Goal: Task Accomplishment & Management: Complete application form

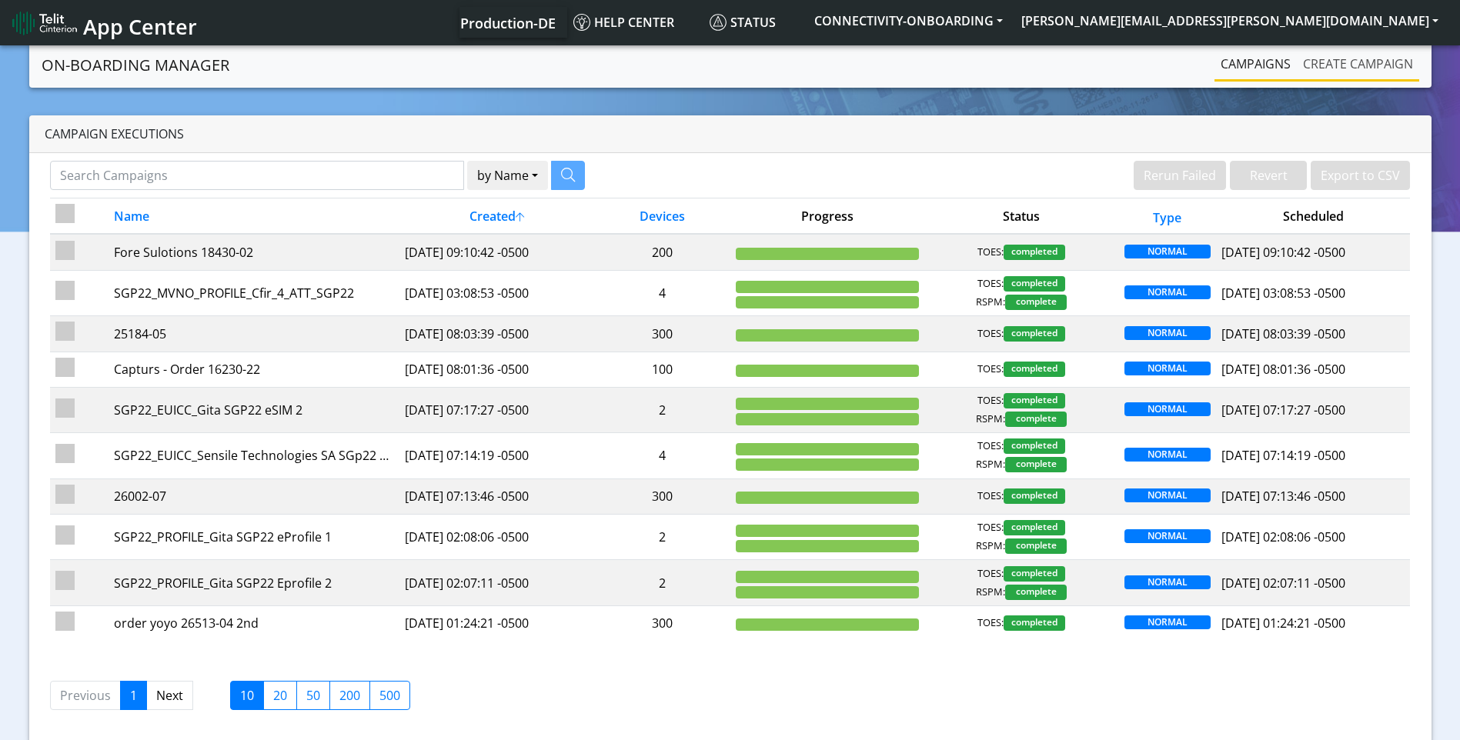
click at [1370, 73] on link "Create campaign" at bounding box center [1357, 63] width 122 height 31
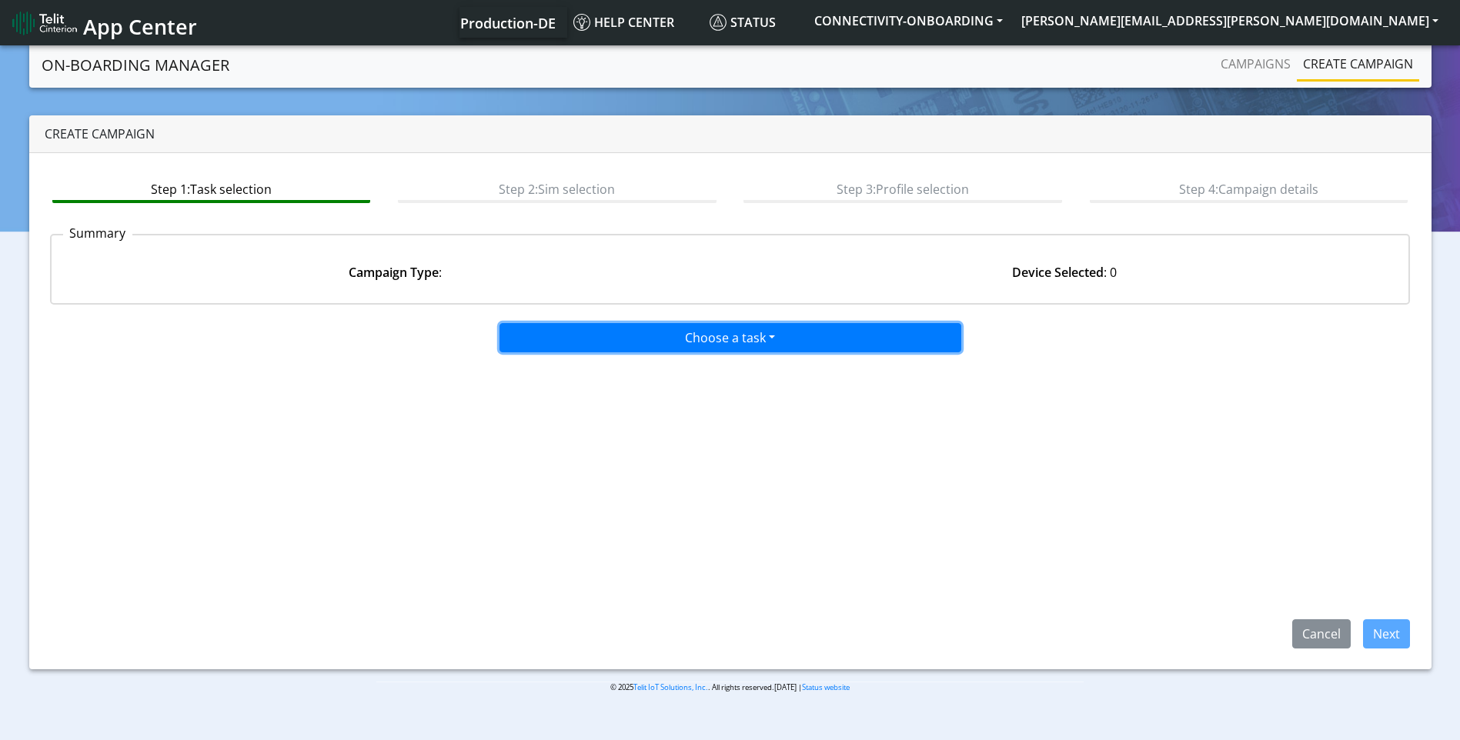
click at [747, 340] on button "Choose a task" at bounding box center [730, 337] width 462 height 29
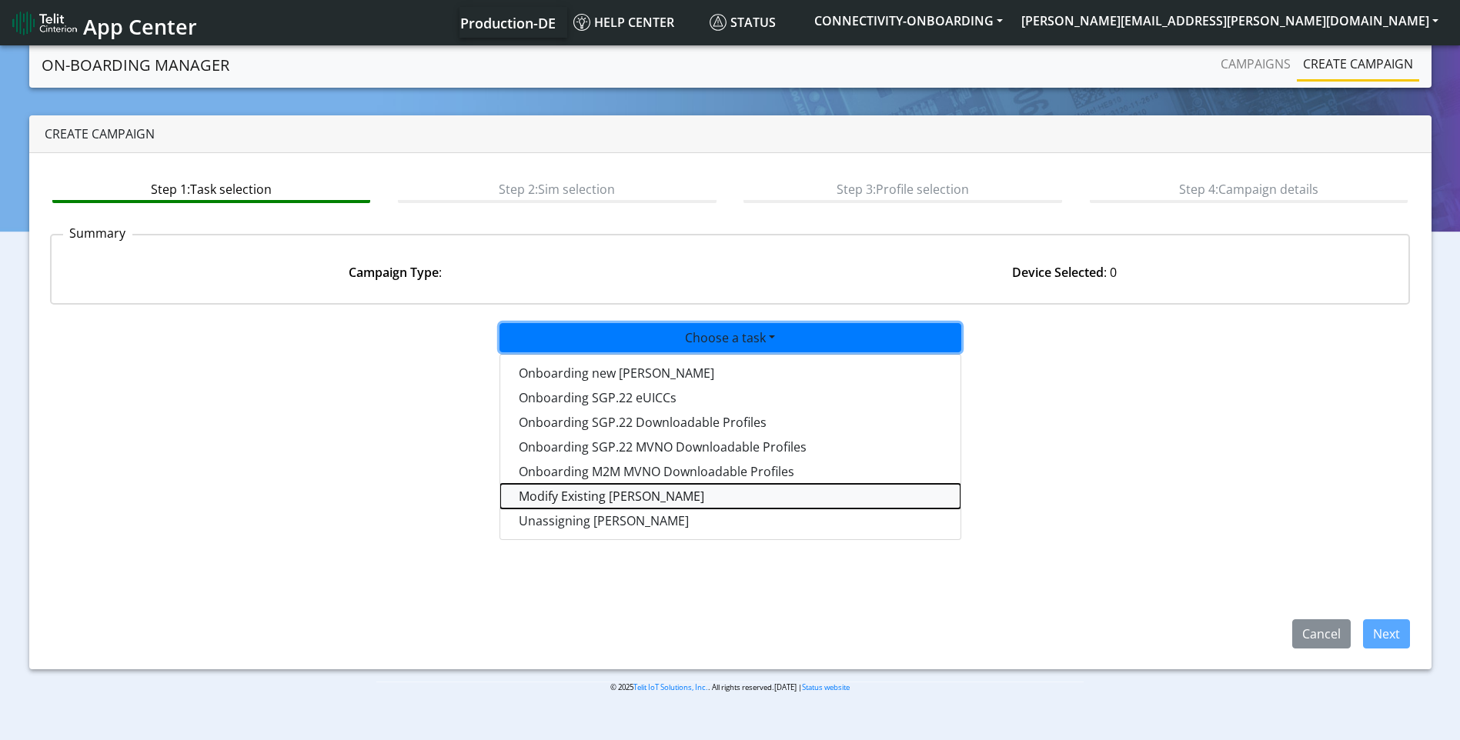
click at [626, 499] on taskiotp-dropdown "Modify Existing SIMs" at bounding box center [730, 496] width 460 height 25
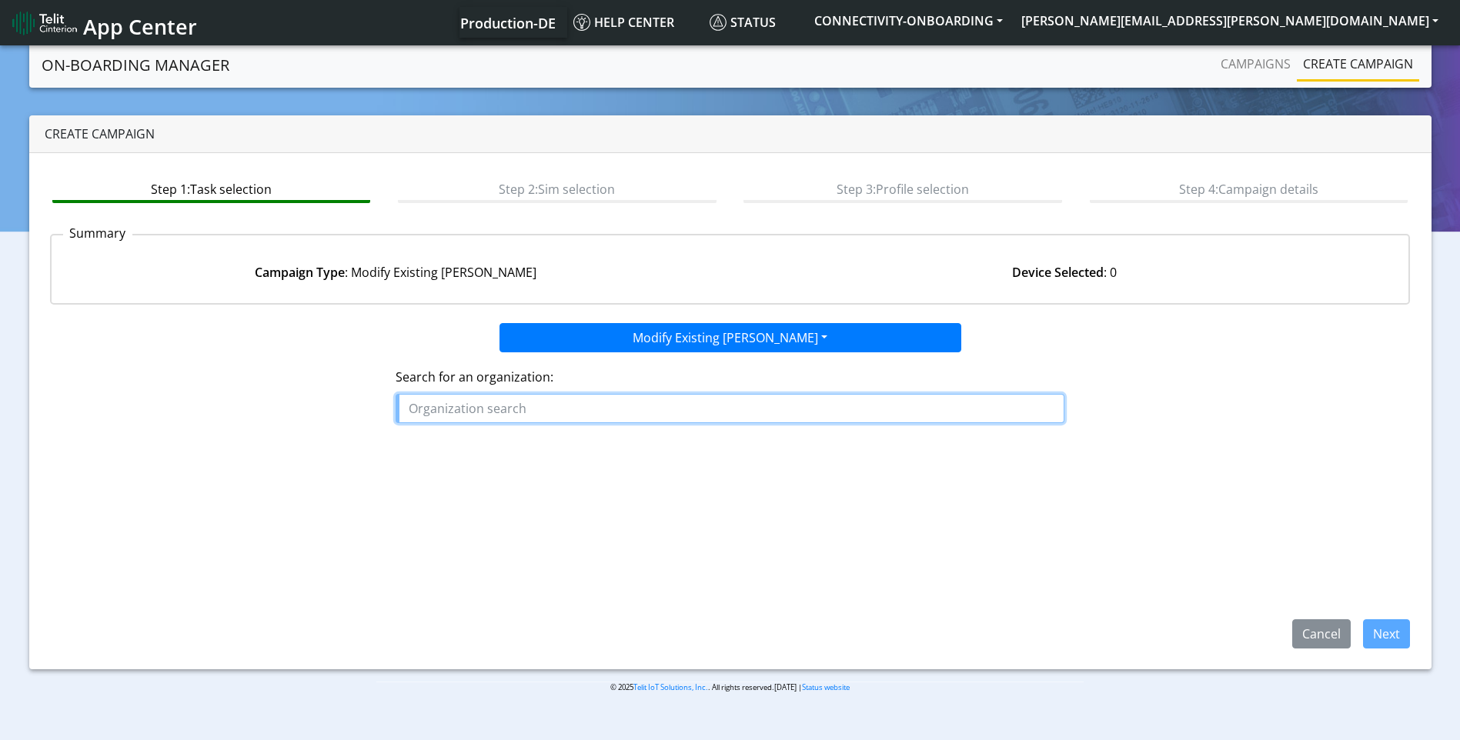
click at [529, 415] on input "text" at bounding box center [729, 408] width 669 height 29
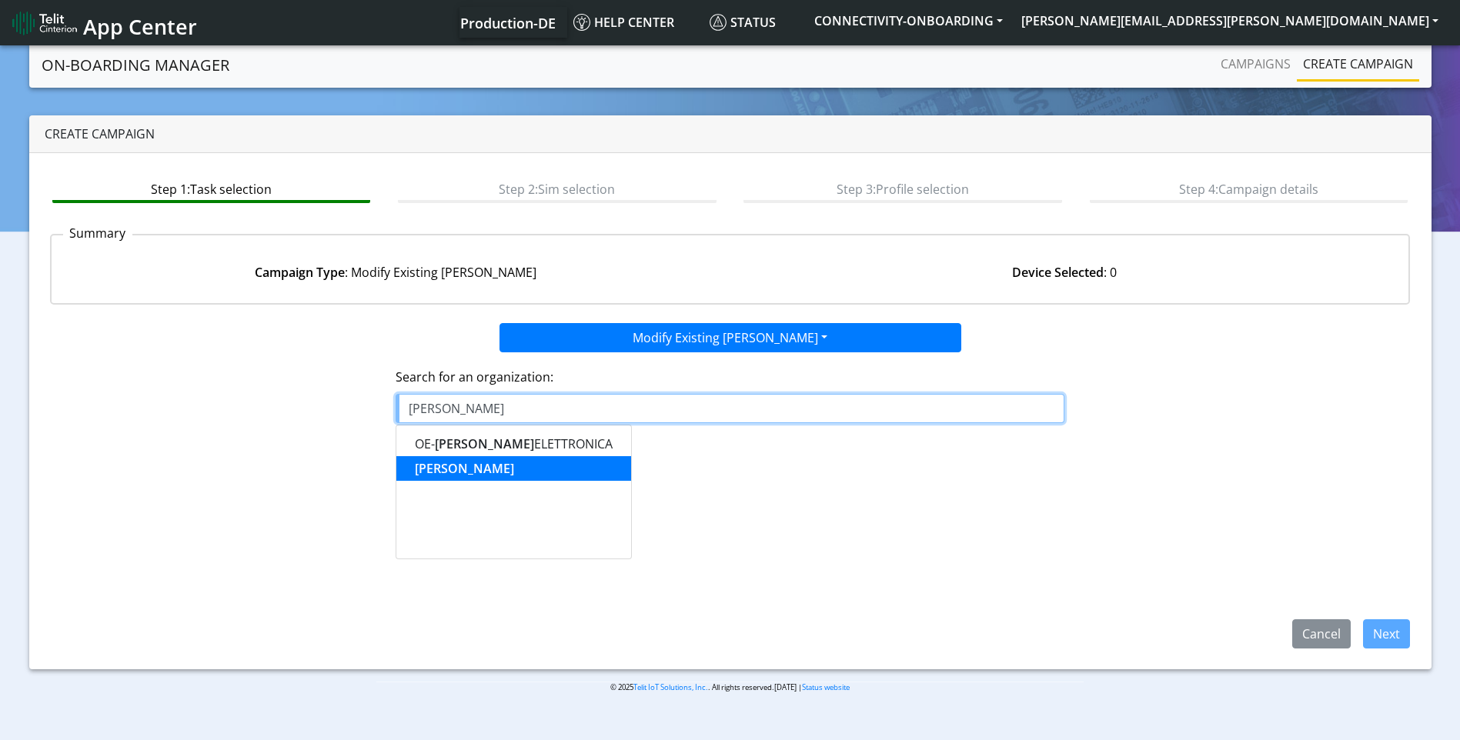
click at [464, 467] on button "VEGA" at bounding box center [513, 468] width 235 height 25
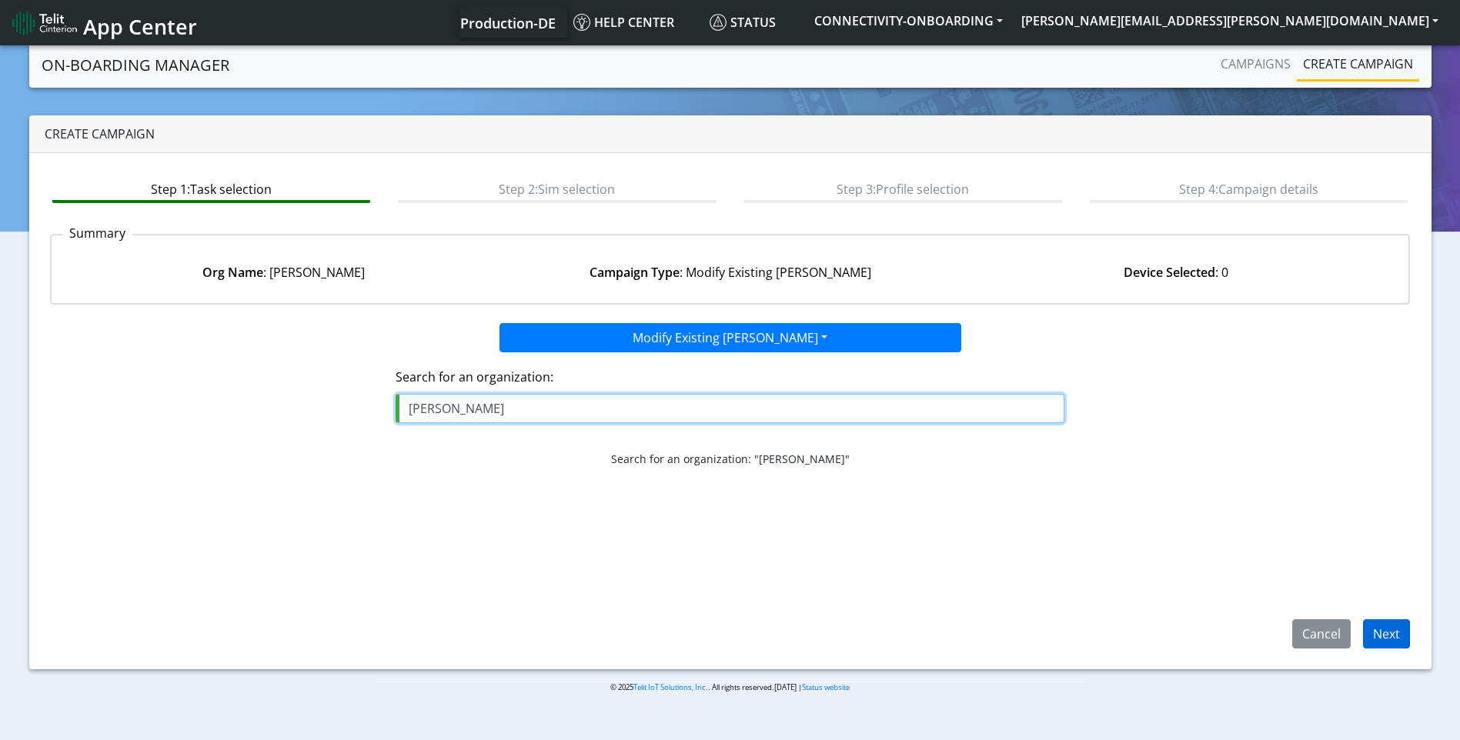
type input "VEGA"
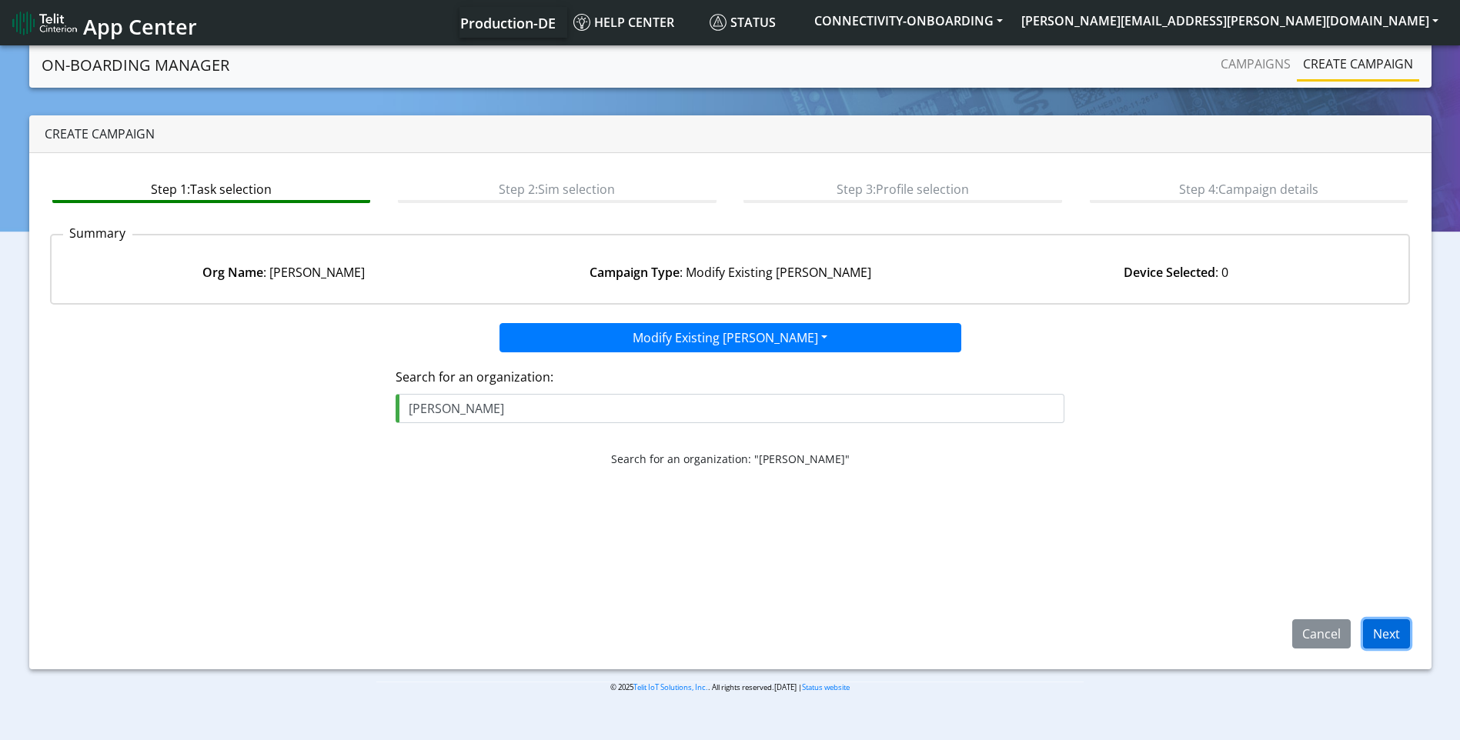
click at [1386, 643] on button "Next" at bounding box center [1386, 633] width 47 height 29
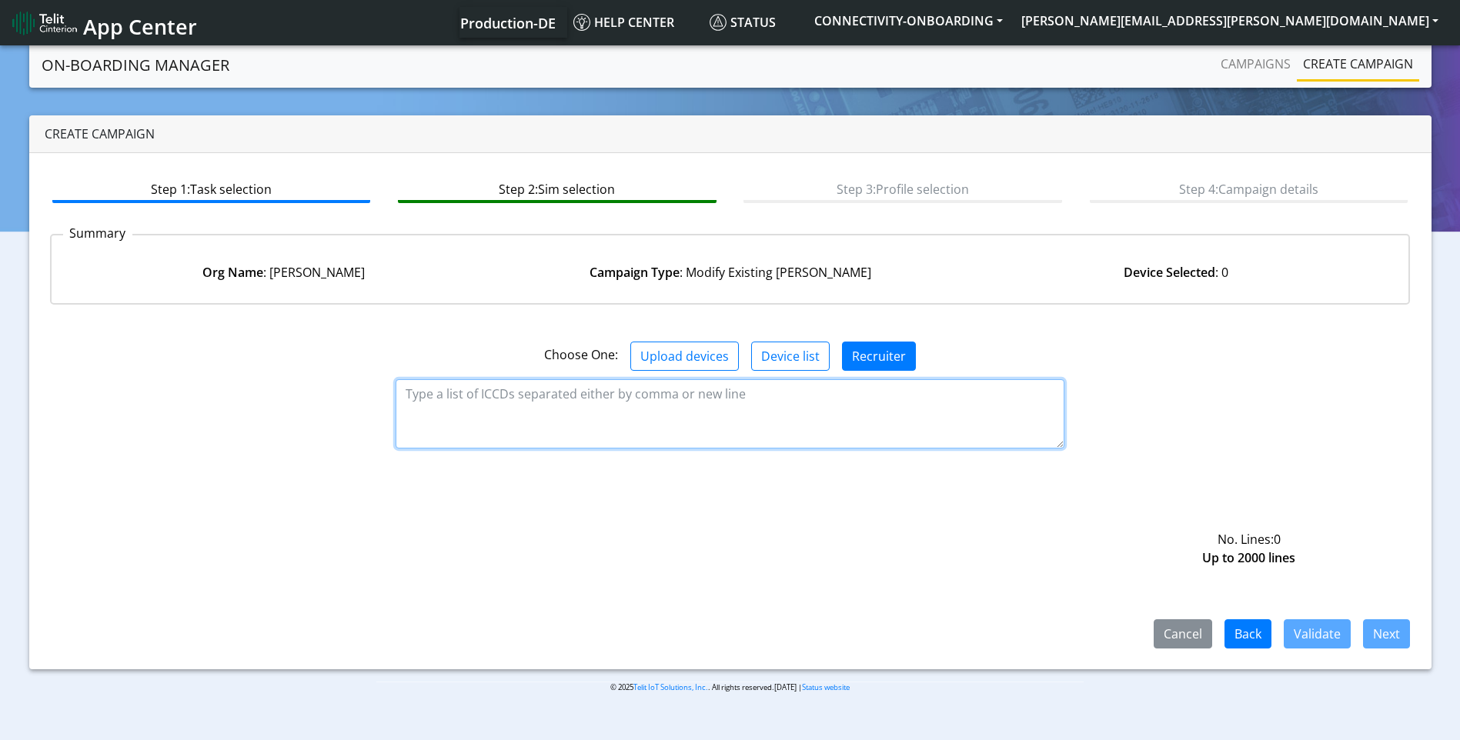
click at [617, 405] on textarea at bounding box center [729, 413] width 669 height 69
paste textarea "89358151000016796974"
type textarea "89358151000016796974"
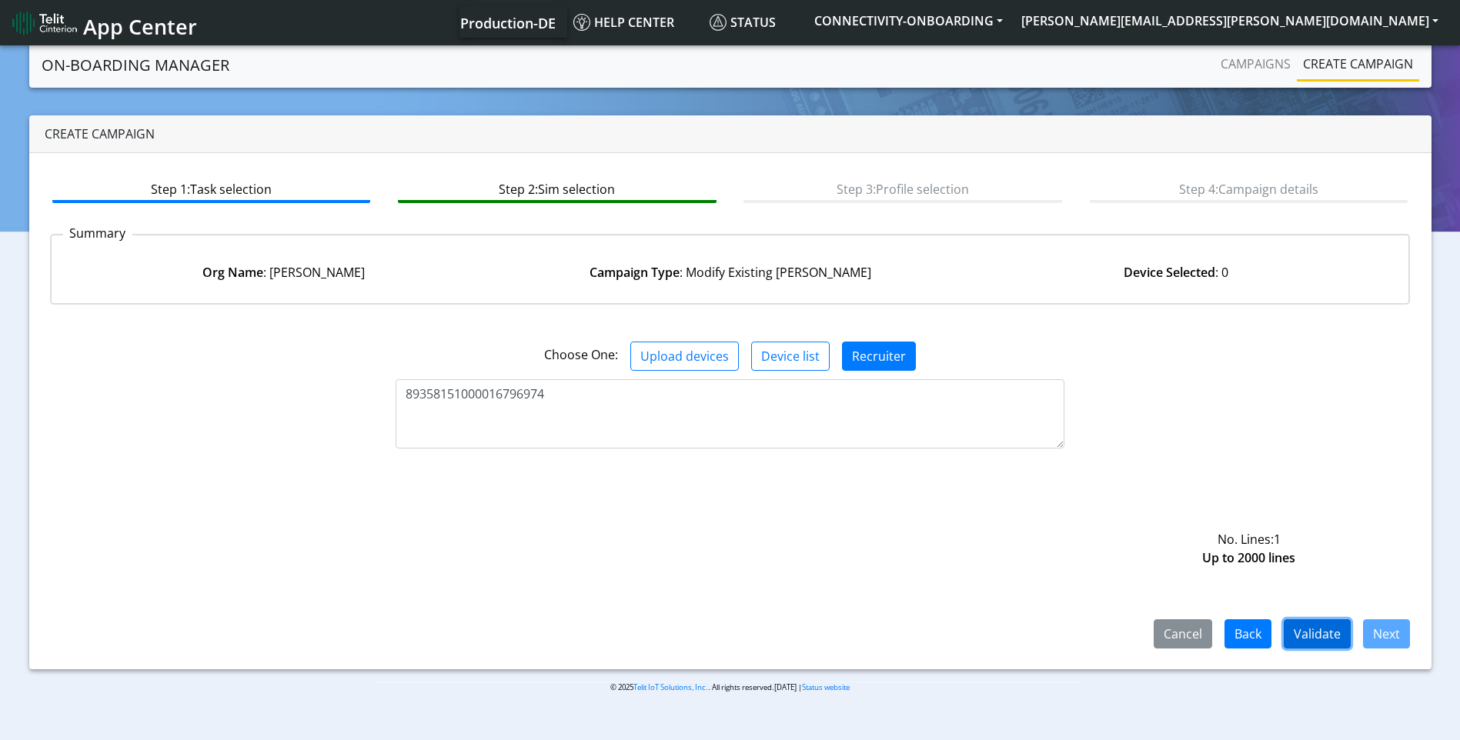
click at [1329, 633] on button "Validate" at bounding box center [1316, 633] width 67 height 29
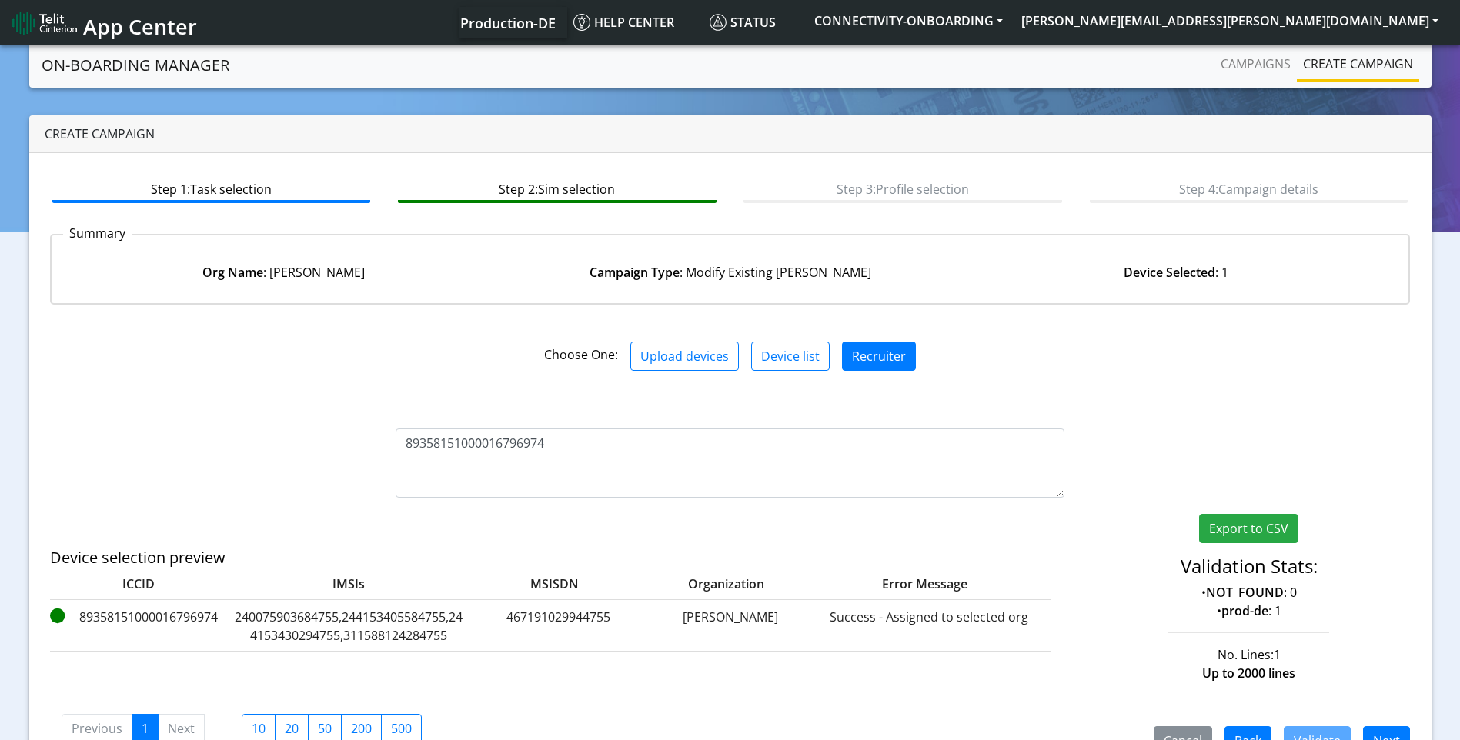
scroll to position [42, 0]
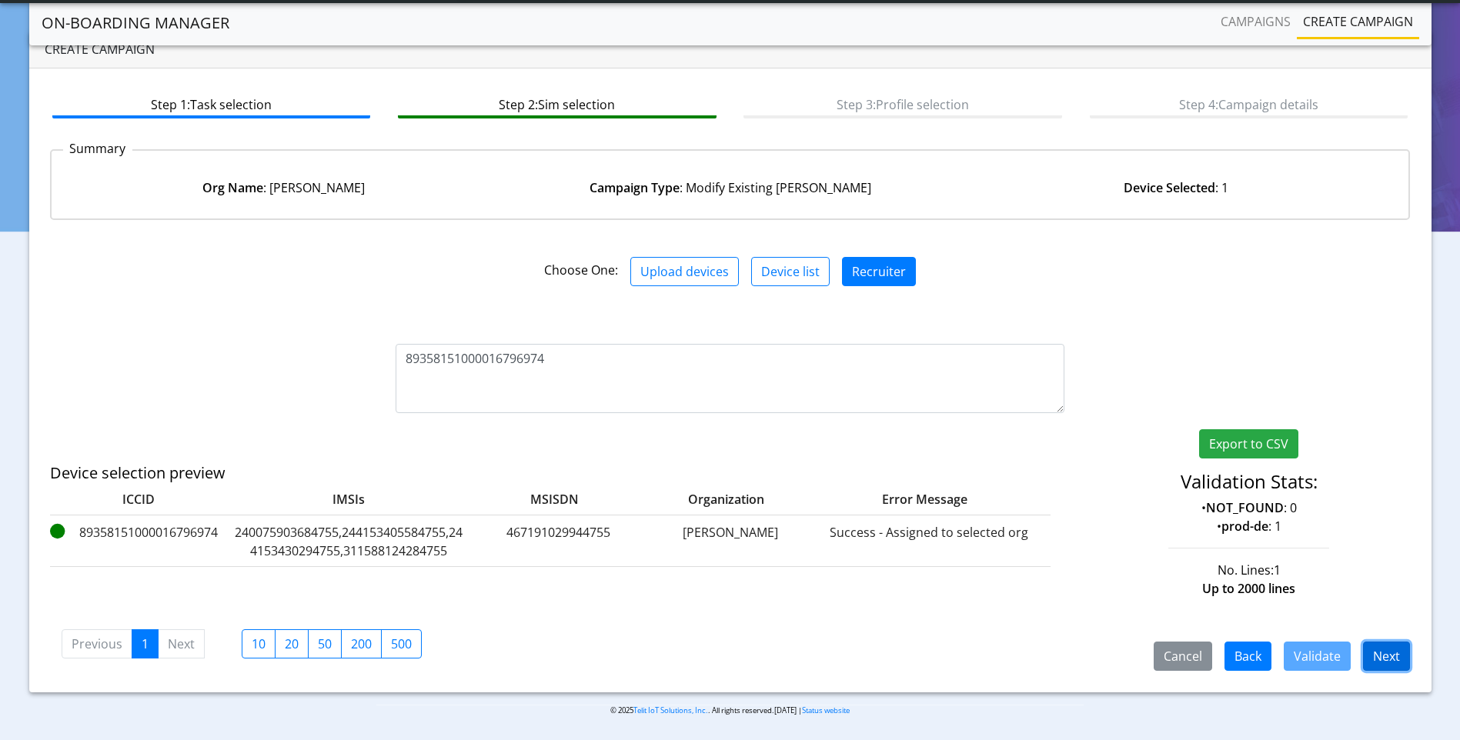
click at [1393, 650] on button "Next" at bounding box center [1386, 656] width 47 height 29
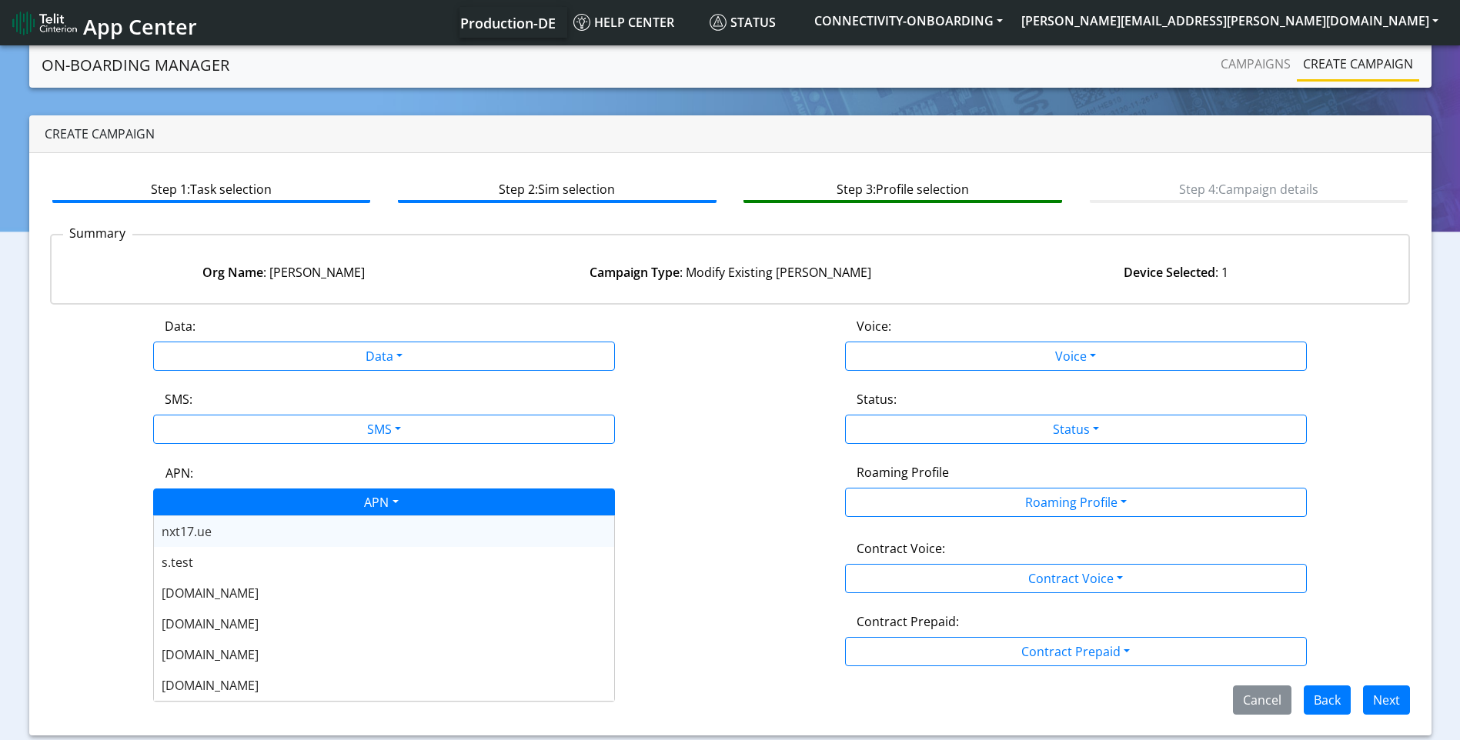
click at [335, 497] on div "APN" at bounding box center [380, 504] width 488 height 30
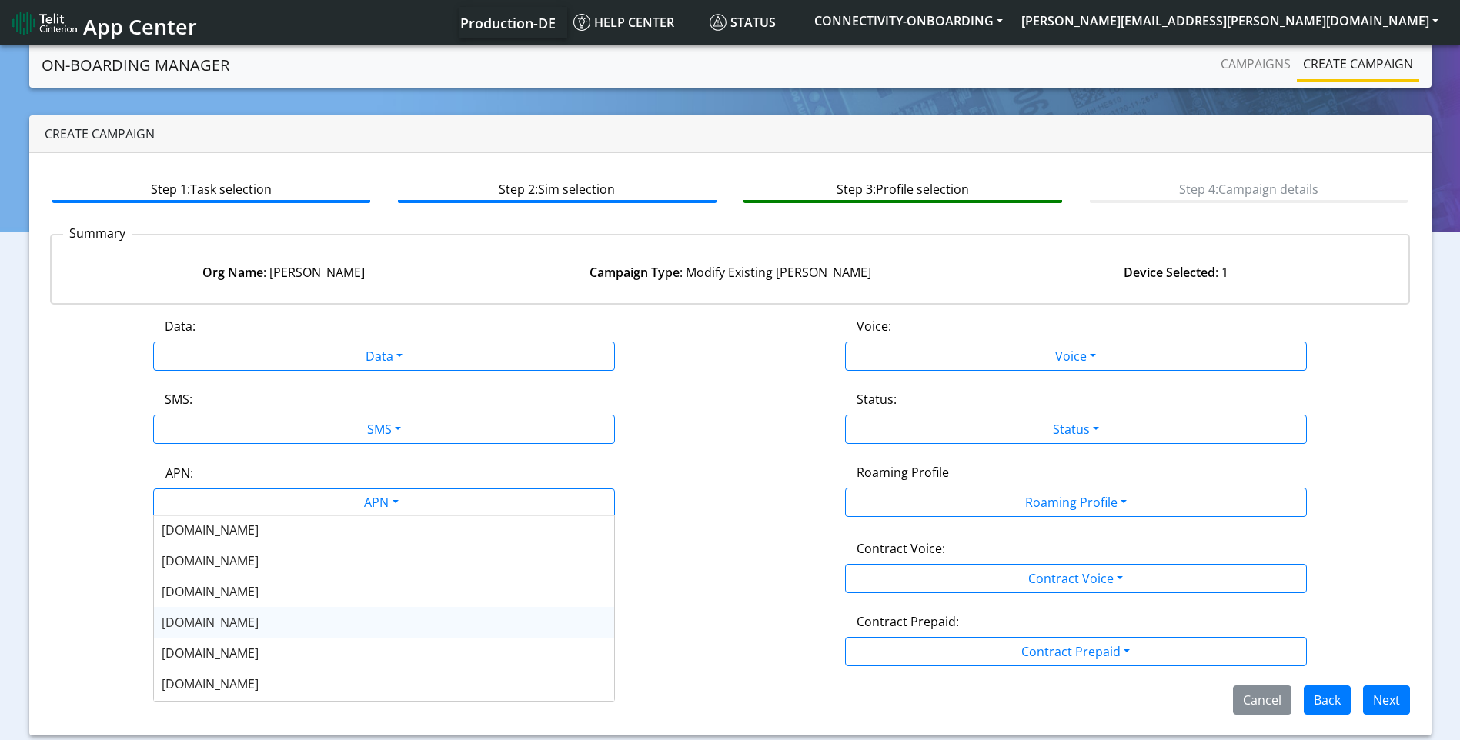
scroll to position [63, 0]
click at [264, 558] on div "nxt20.net" at bounding box center [384, 561] width 460 height 31
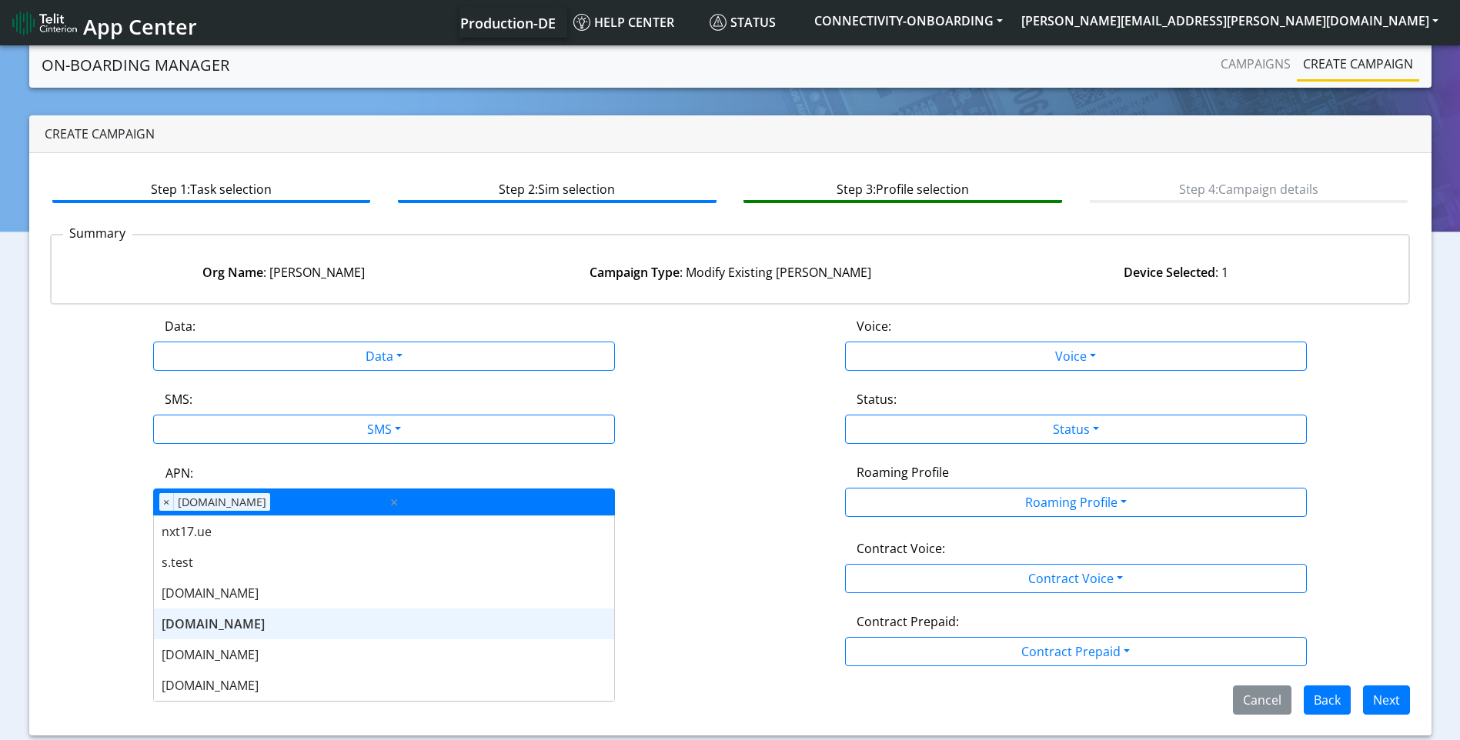
click at [438, 508] on div "APN × nxt20.net ×" at bounding box center [384, 503] width 462 height 28
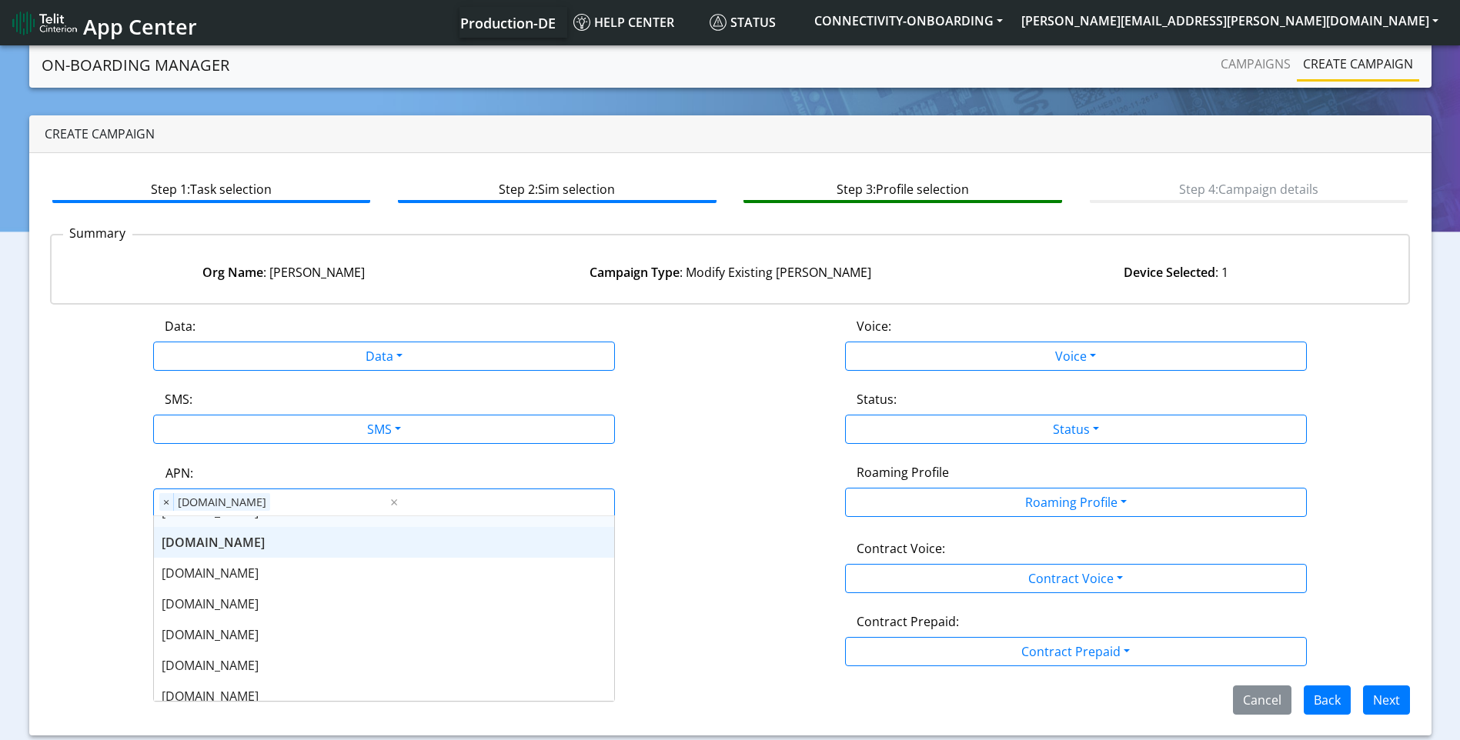
scroll to position [85, 0]
click at [232, 655] on div "nxt20v.net" at bounding box center [384, 662] width 460 height 31
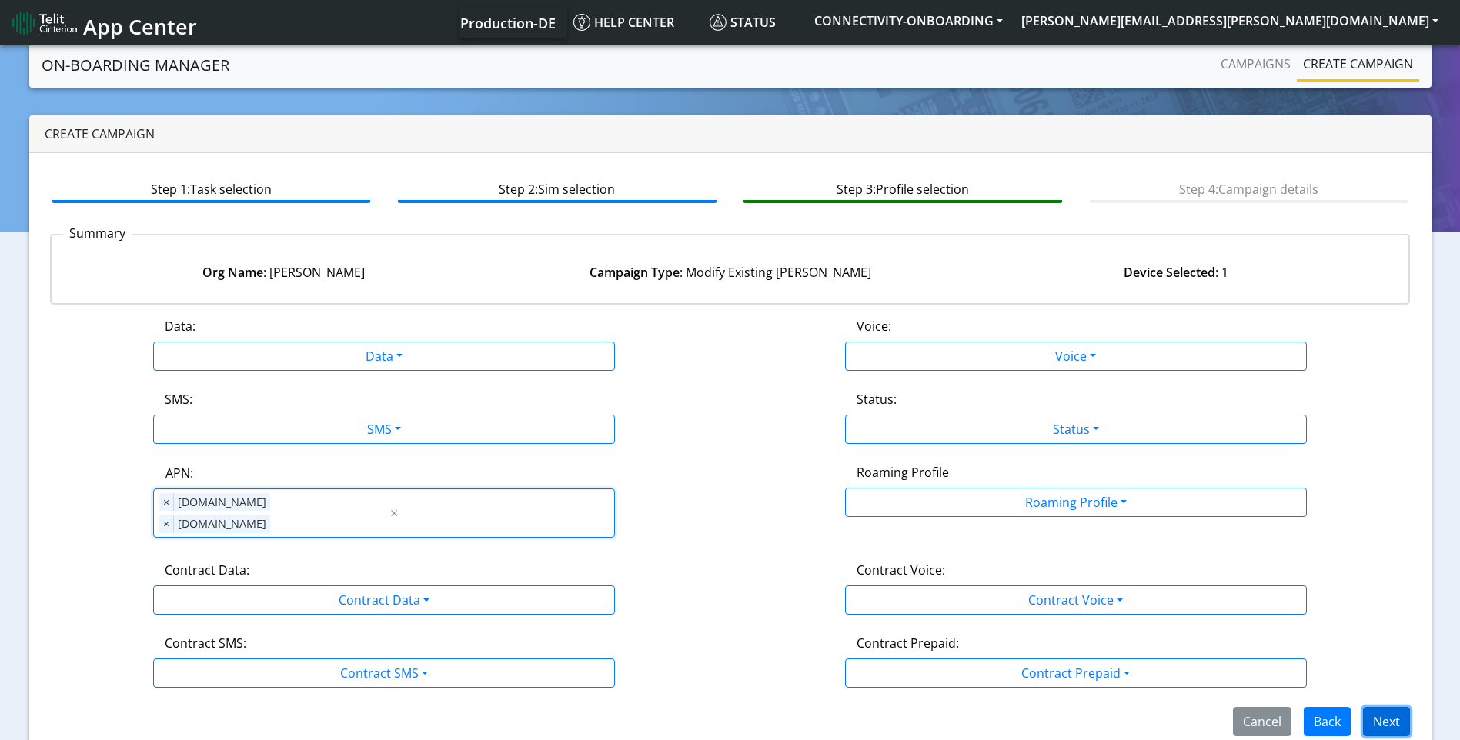
click at [1394, 707] on button "Next" at bounding box center [1386, 721] width 47 height 29
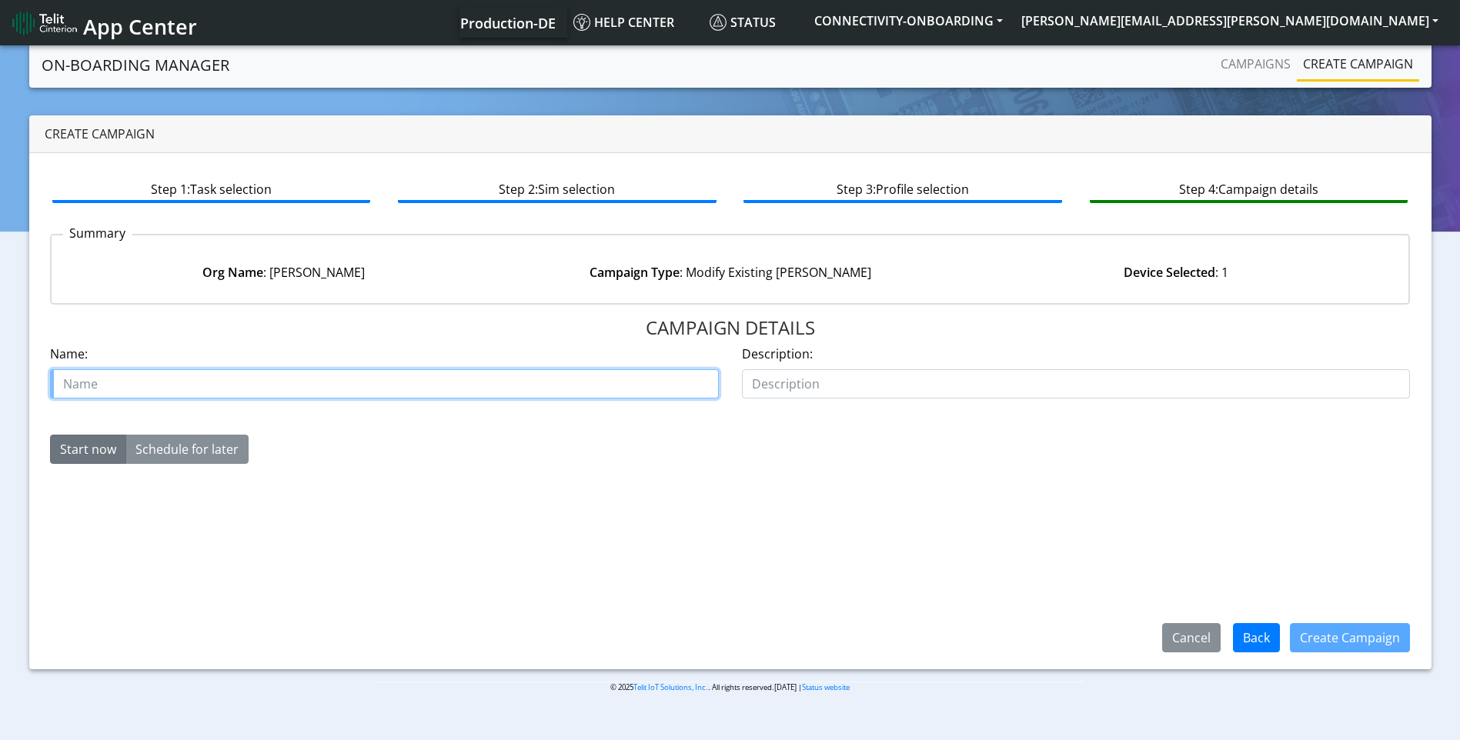
click at [443, 391] on input "text" at bounding box center [384, 383] width 669 height 29
paste input "00635523"
type input "[PERSON_NAME] case 00635523"
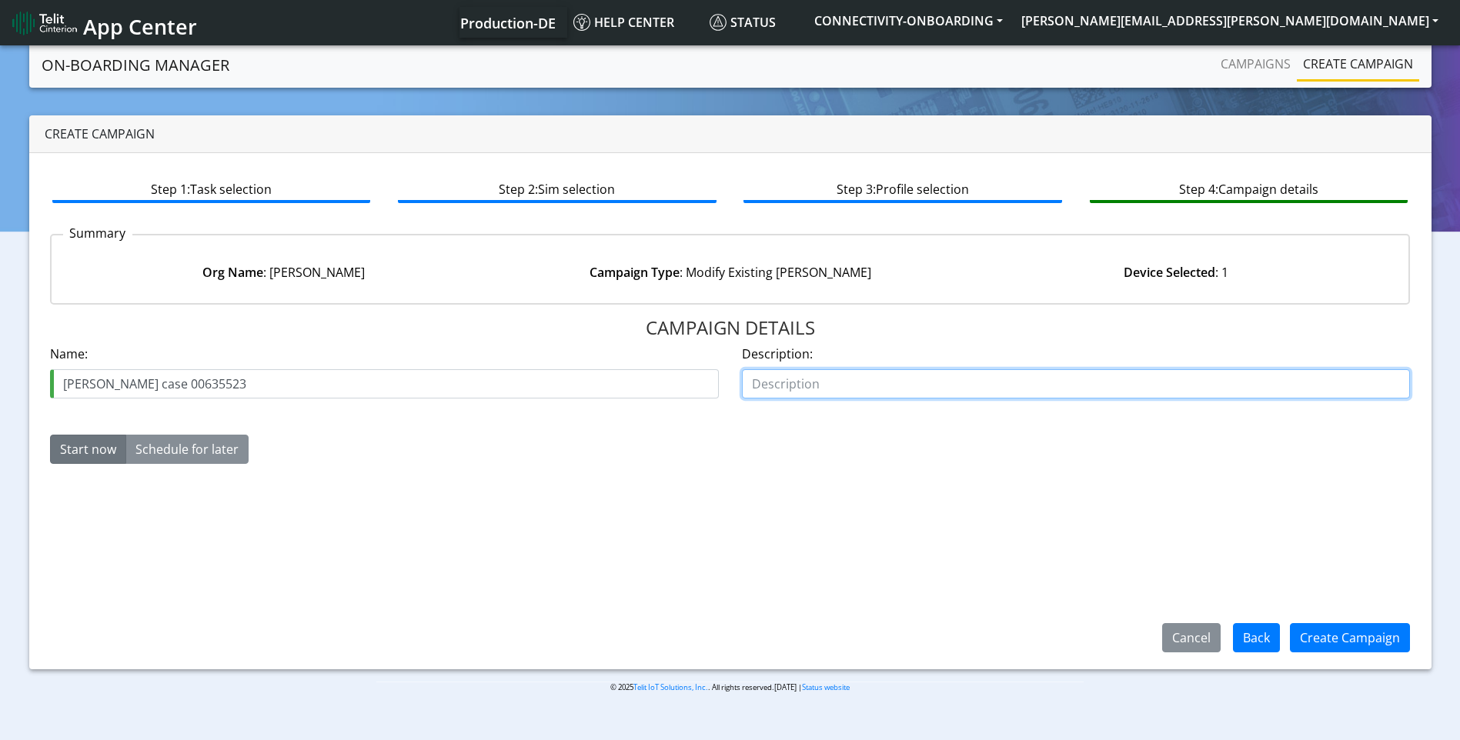
click at [882, 382] on input "text" at bounding box center [1076, 383] width 669 height 29
type input "add vpn"
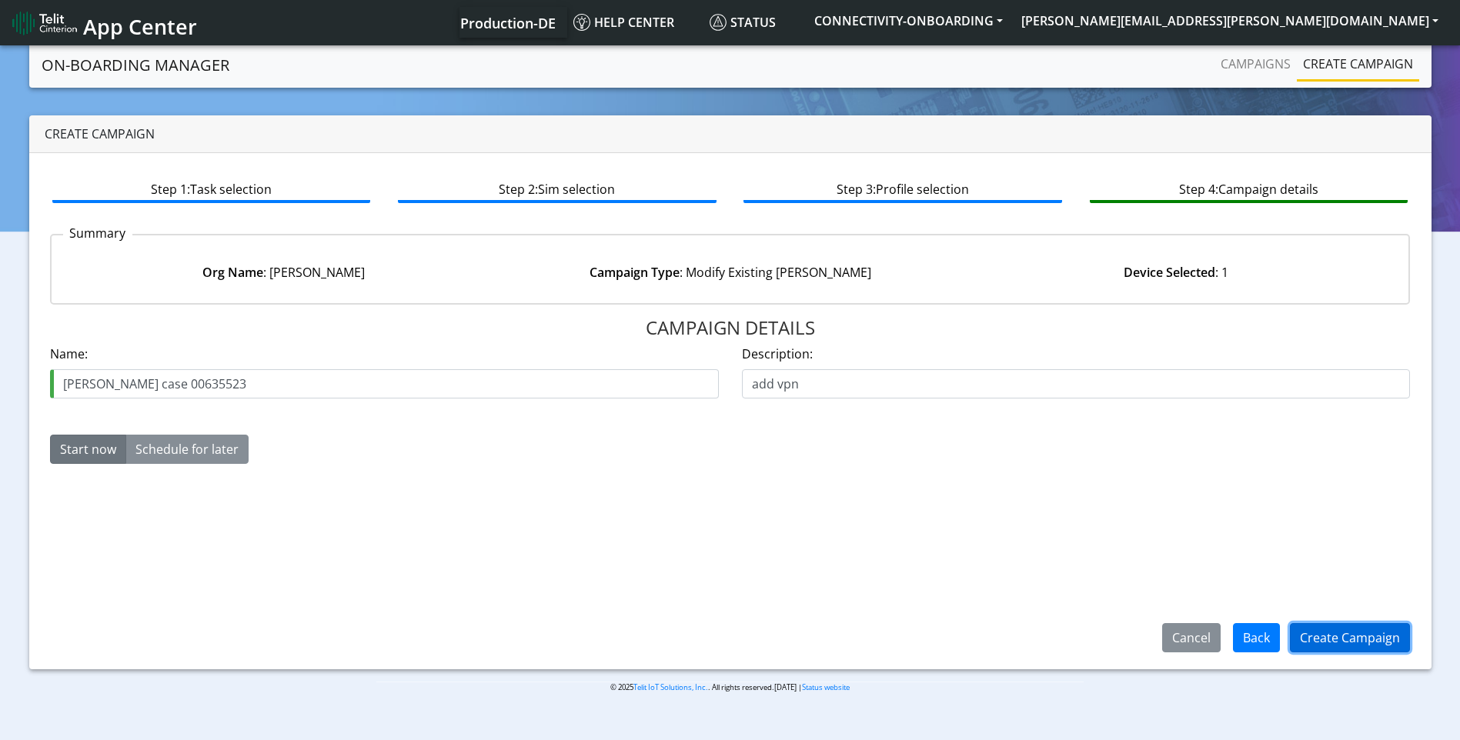
click at [1363, 638] on button "Create Campaign" at bounding box center [1350, 637] width 120 height 29
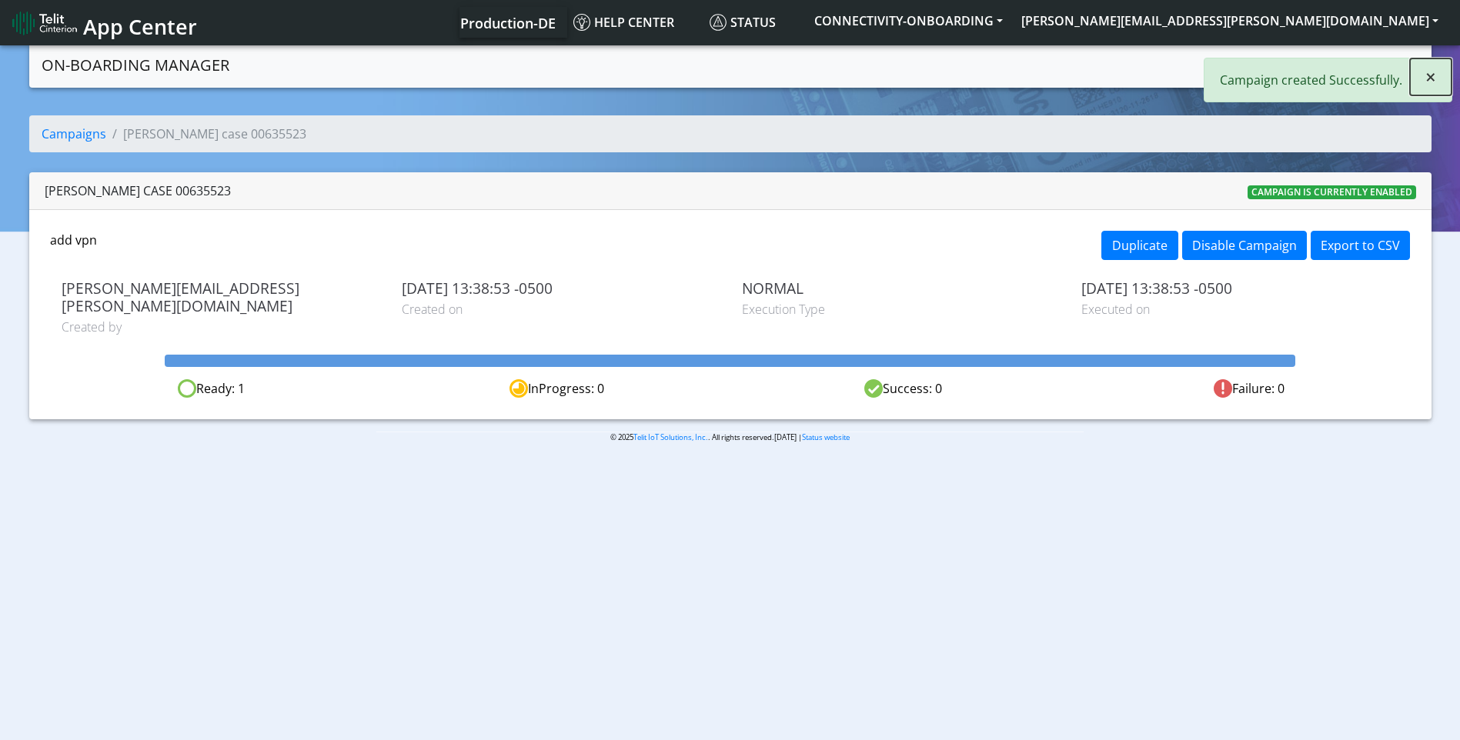
click at [1437, 77] on button "×" at bounding box center [1431, 76] width 42 height 37
click at [1260, 64] on link "Campaigns" at bounding box center [1255, 63] width 82 height 31
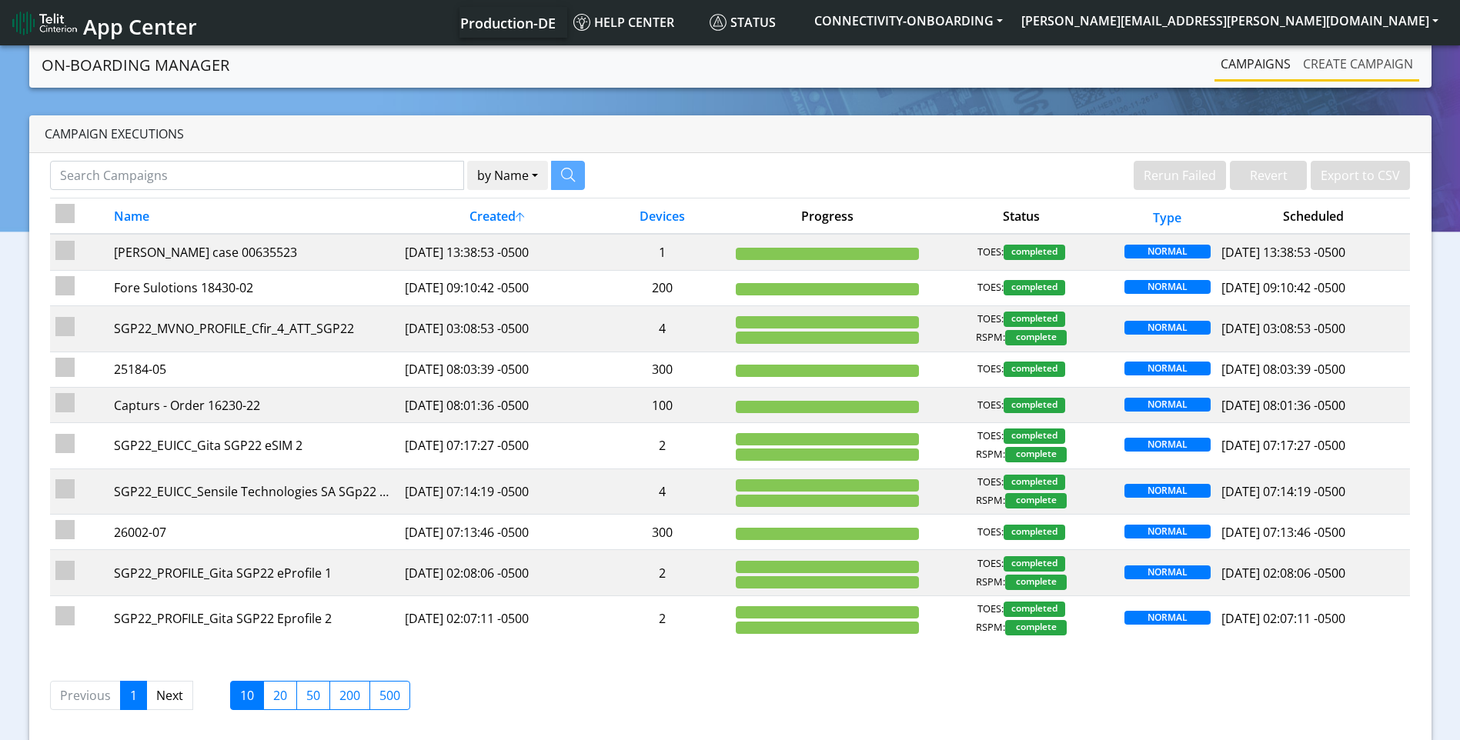
click at [1373, 58] on link "Create campaign" at bounding box center [1357, 63] width 122 height 31
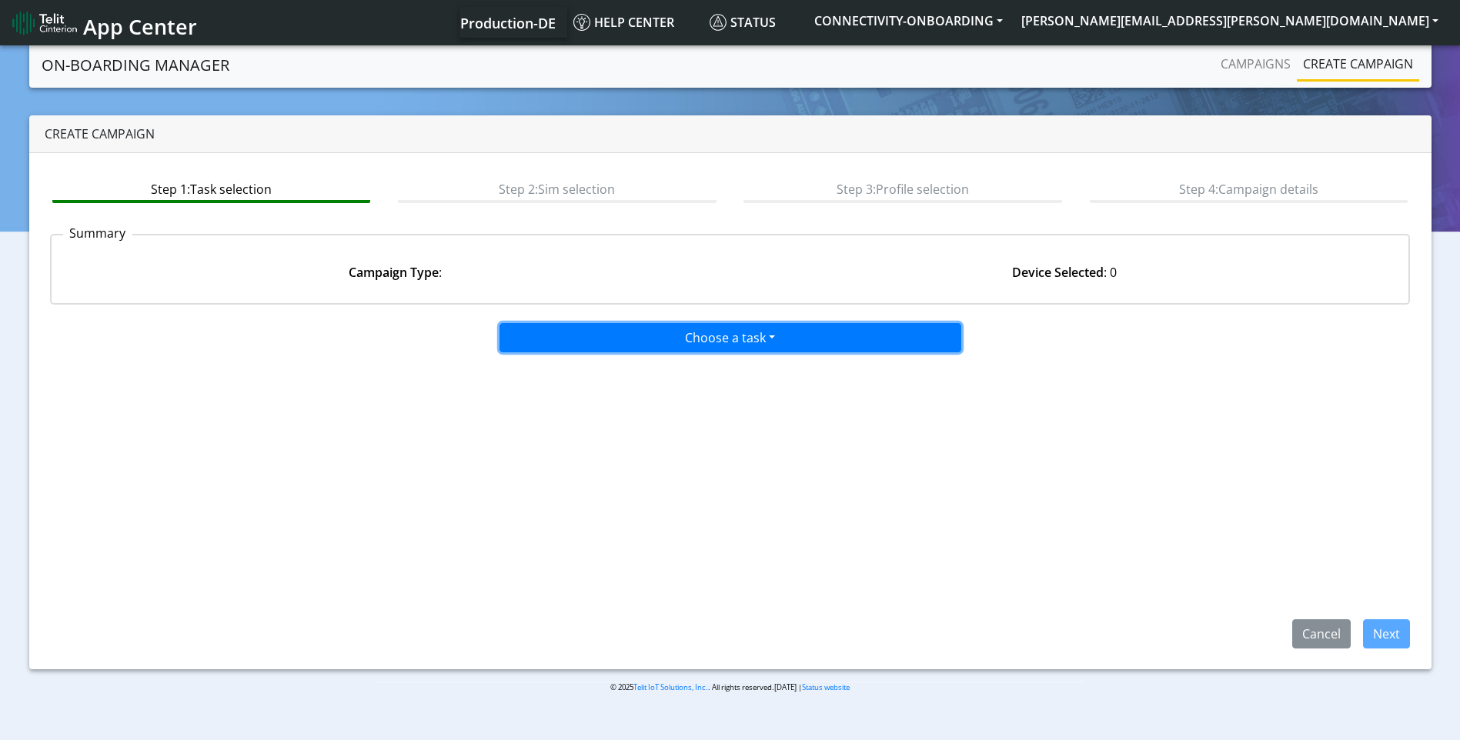
click at [821, 342] on button "Choose a task" at bounding box center [730, 337] width 462 height 29
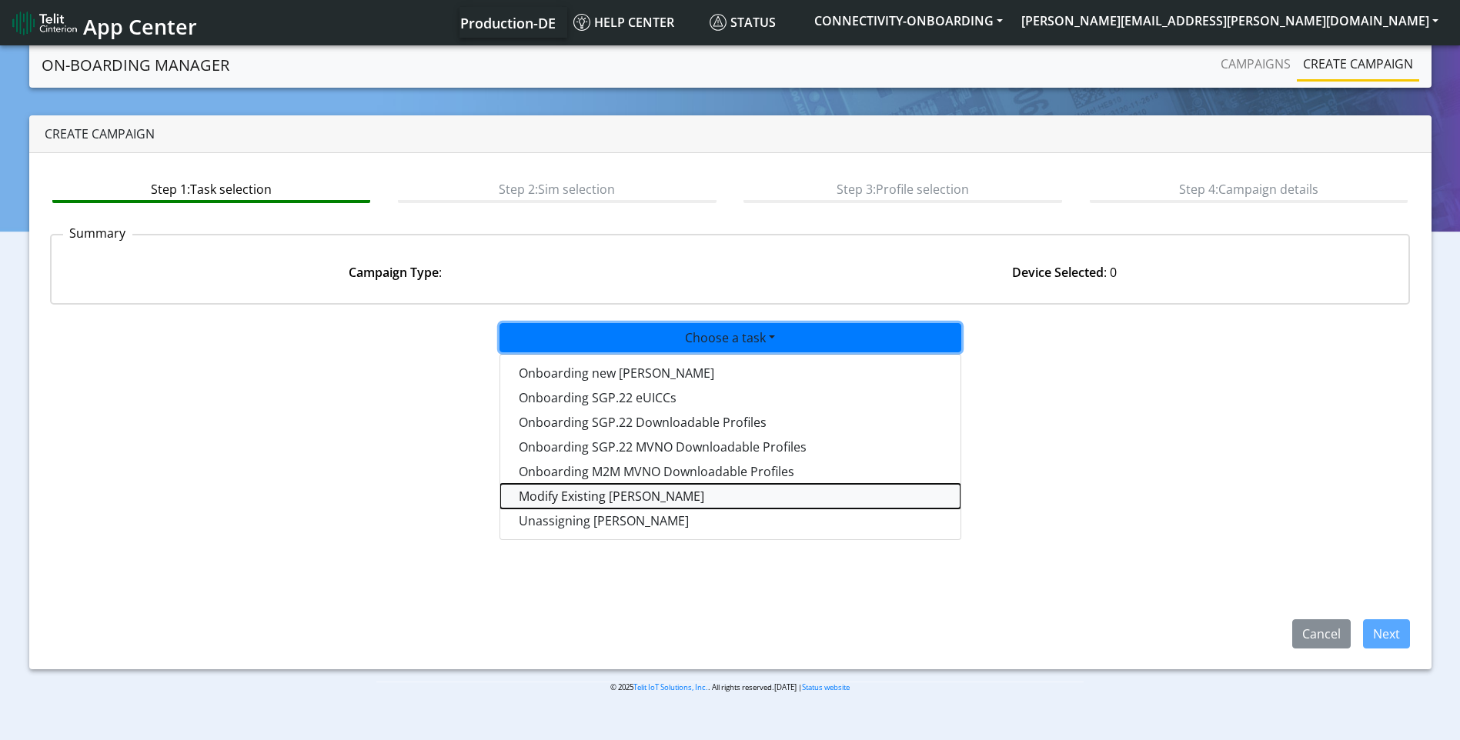
click at [573, 494] on taskiotp-dropdown "Modify Existing [PERSON_NAME]" at bounding box center [730, 496] width 460 height 25
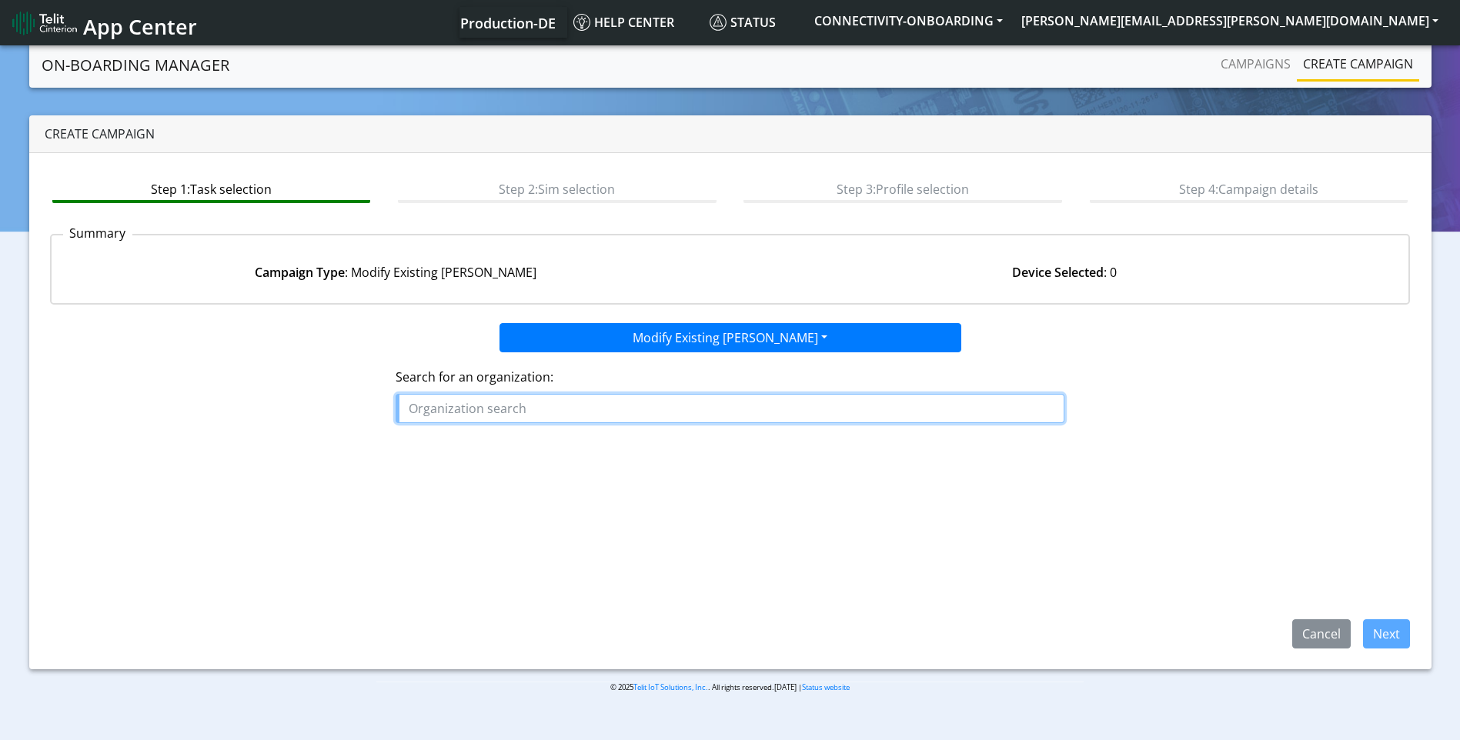
click at [544, 412] on input "text" at bounding box center [729, 408] width 669 height 29
click at [479, 445] on ngb-highlight "OE-TEL EMATICSWIRELESS" at bounding box center [489, 443] width 148 height 17
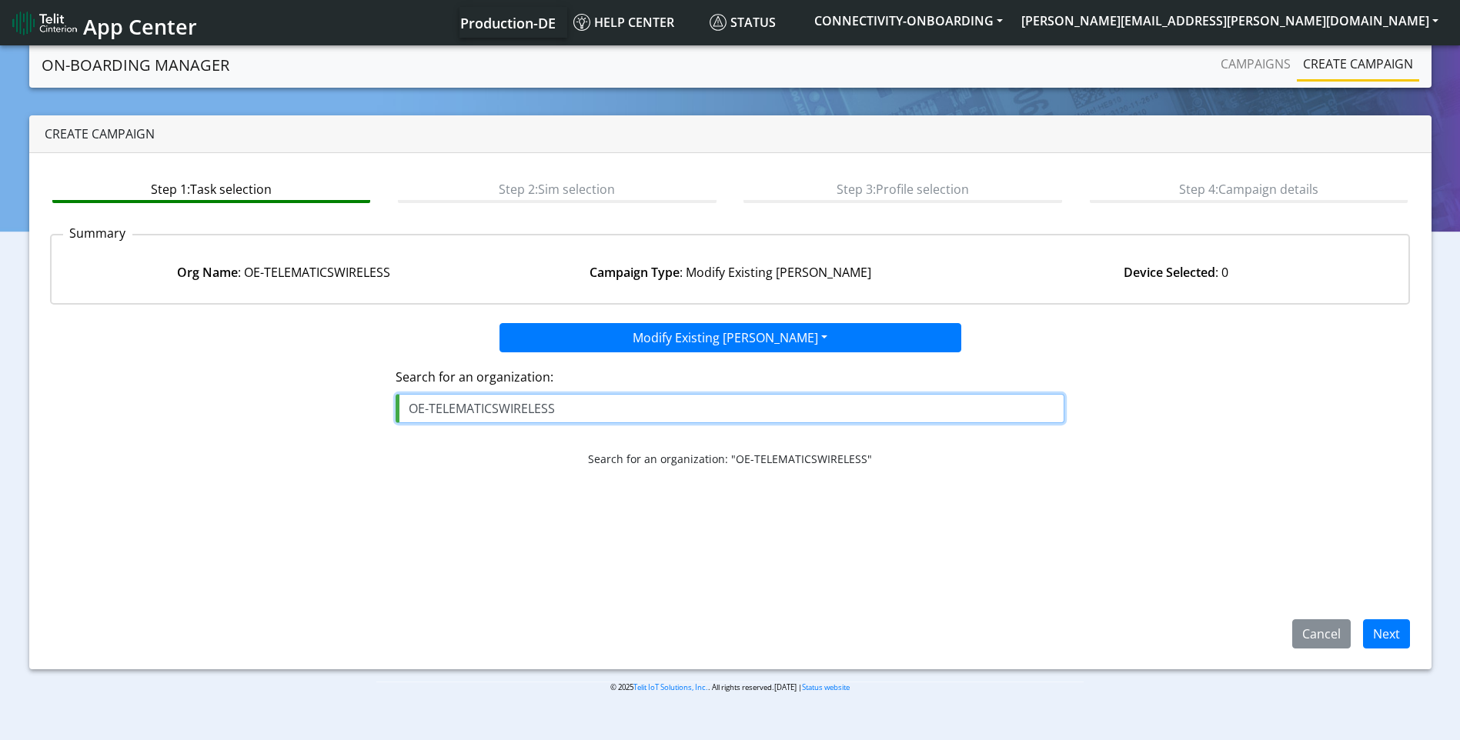
type input "OE-TELEMATICSWIRELESS"
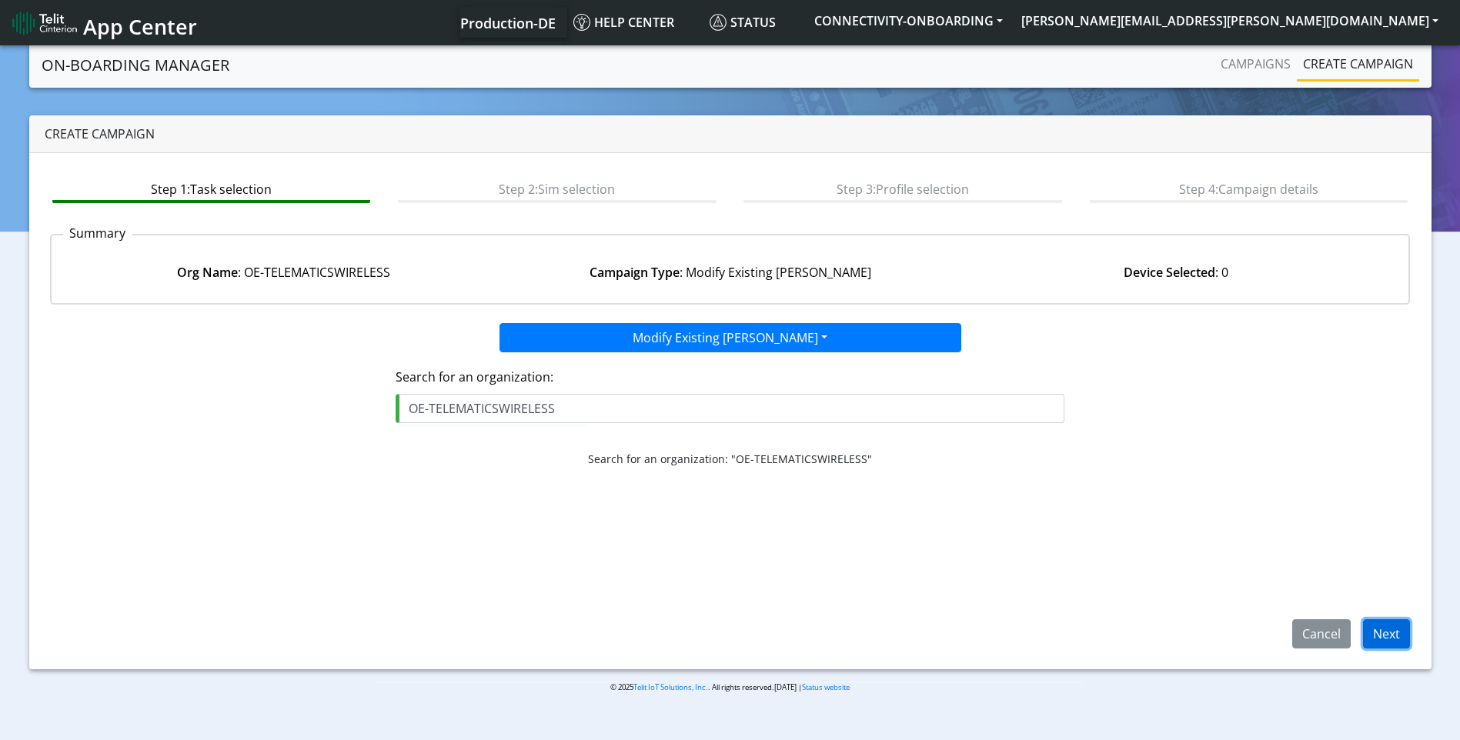
click at [1388, 639] on button "Next" at bounding box center [1386, 633] width 47 height 29
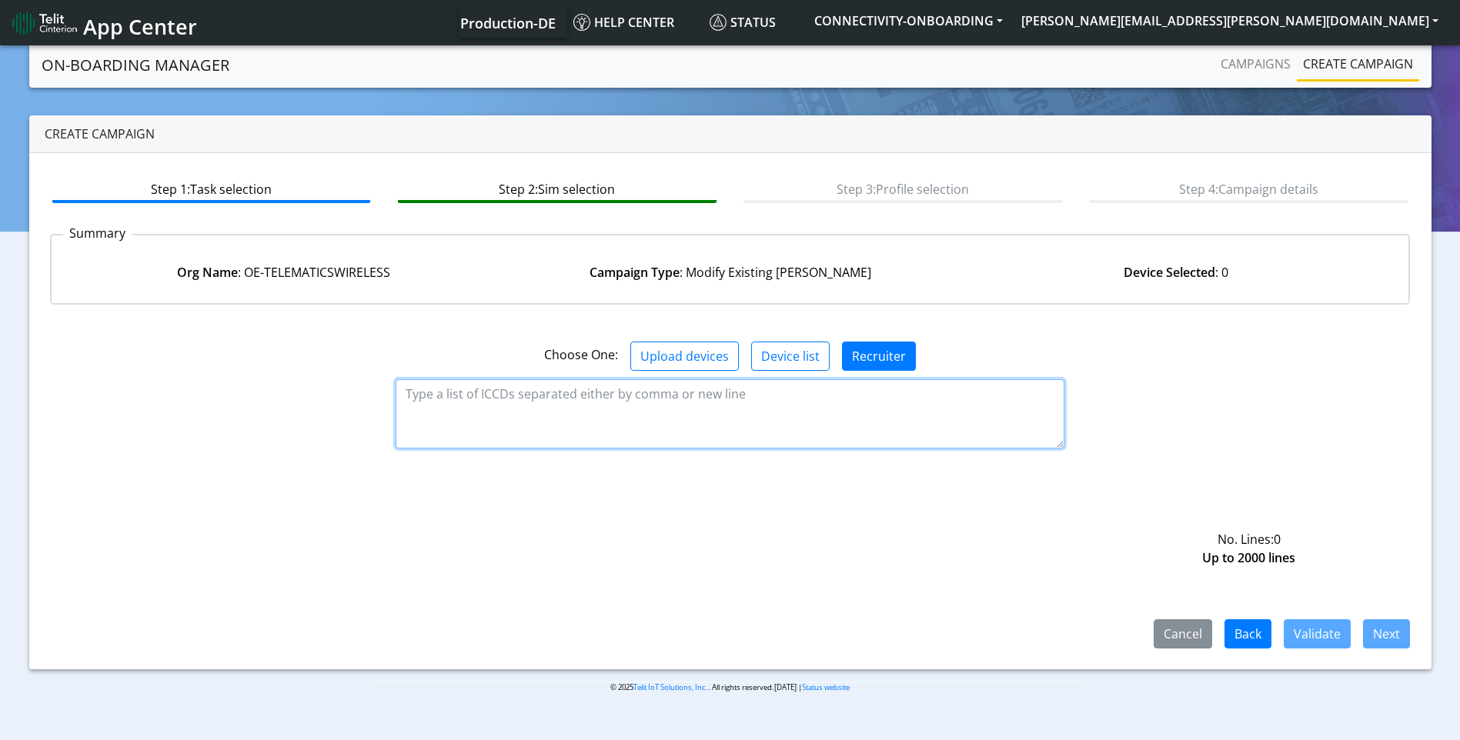
click at [647, 400] on textarea at bounding box center [729, 413] width 669 height 69
paste textarea "89358151000010351198"
type textarea "89358151000010351198"
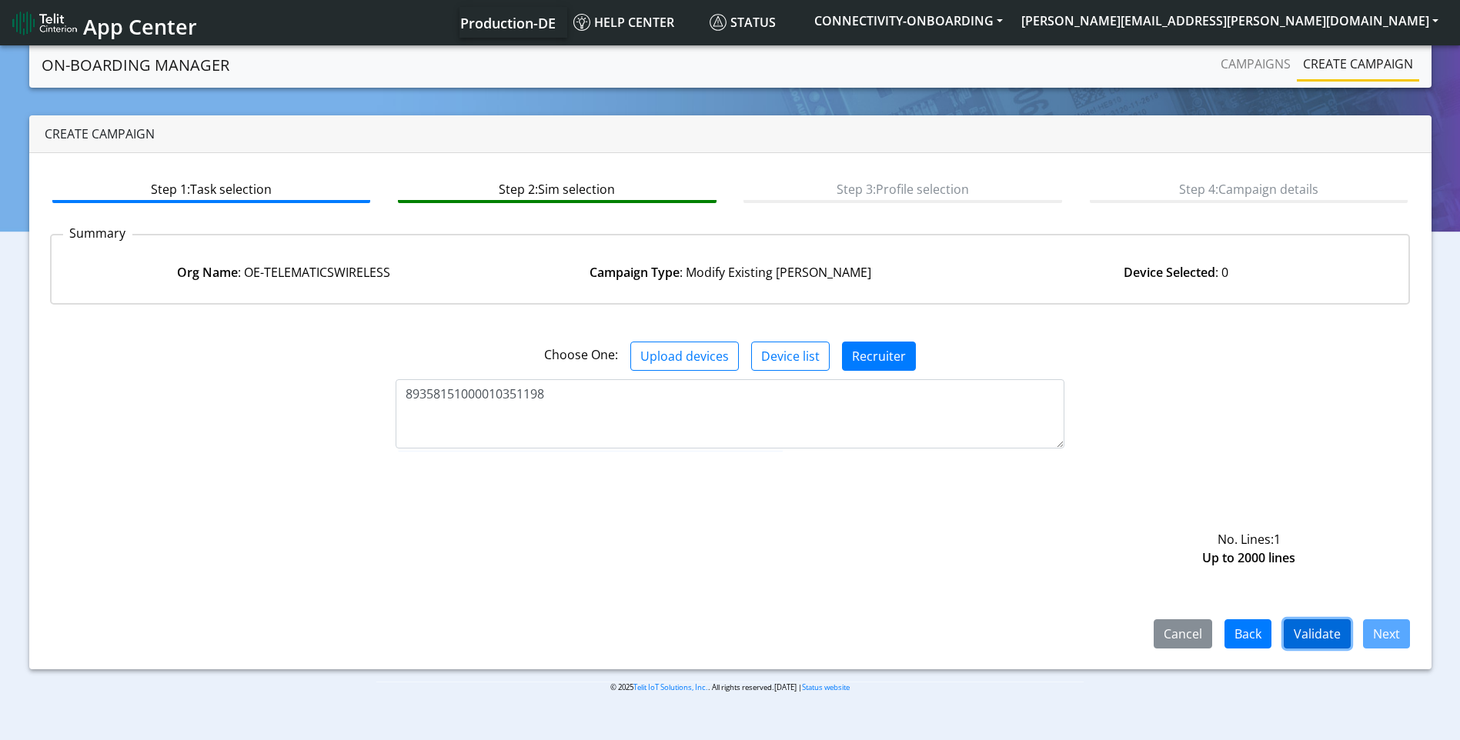
click at [1324, 648] on button "Validate" at bounding box center [1316, 633] width 67 height 29
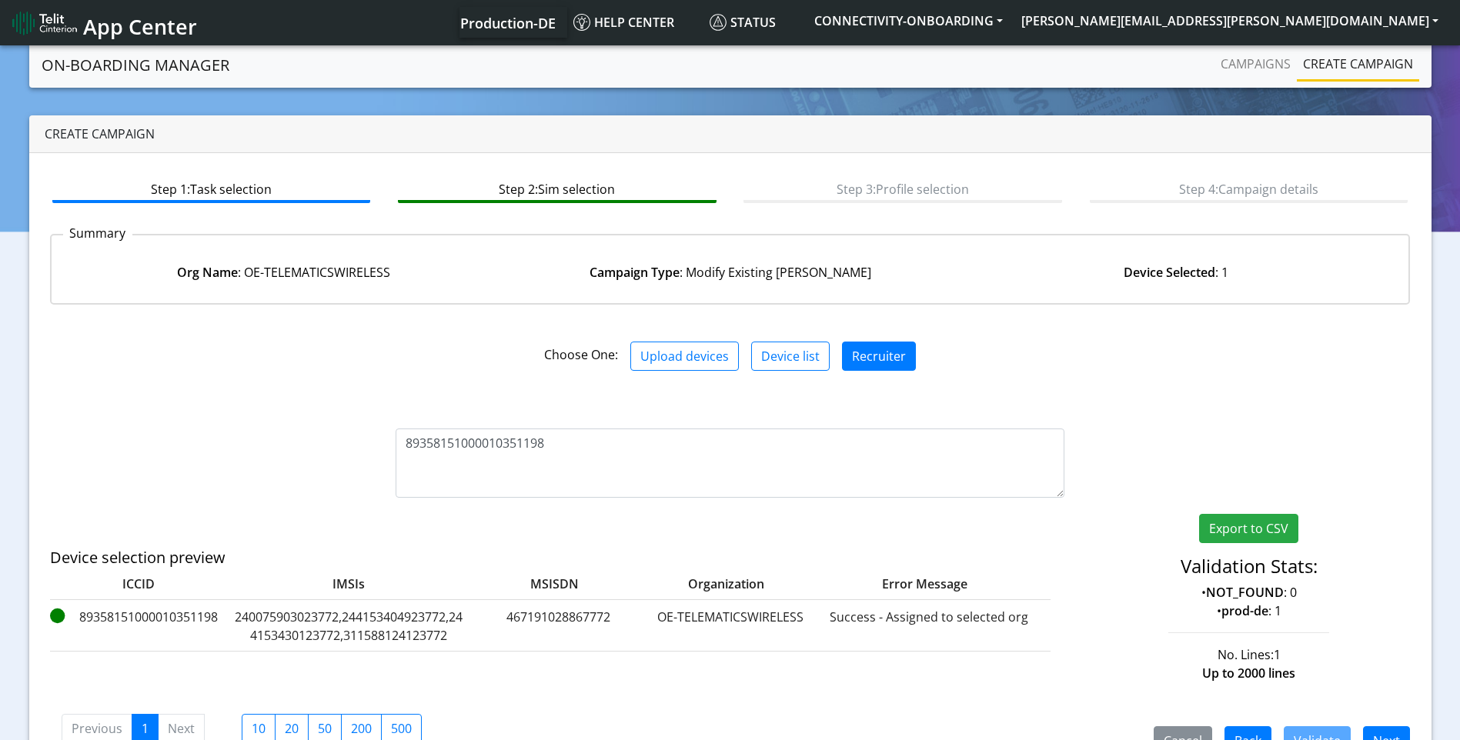
scroll to position [42, 0]
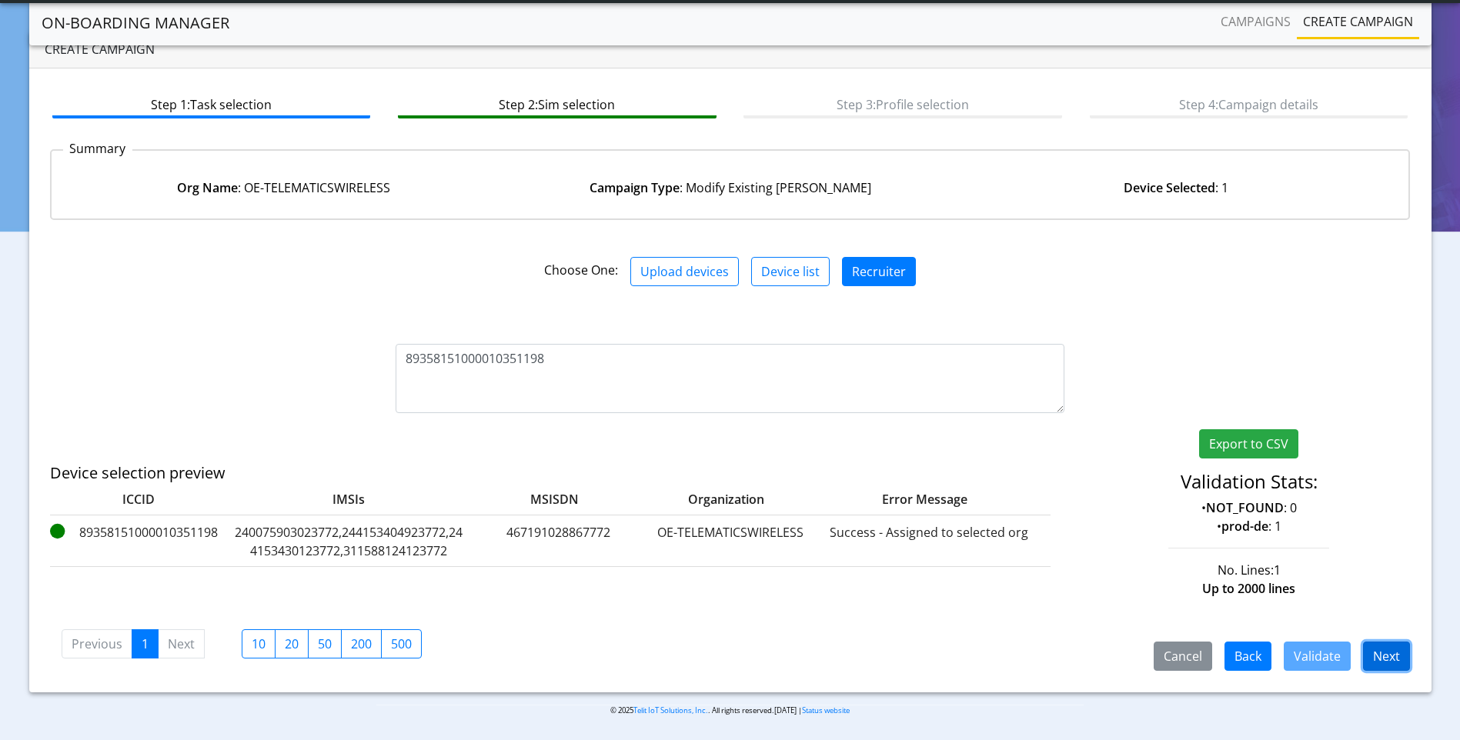
click at [1398, 655] on button "Next" at bounding box center [1386, 656] width 47 height 29
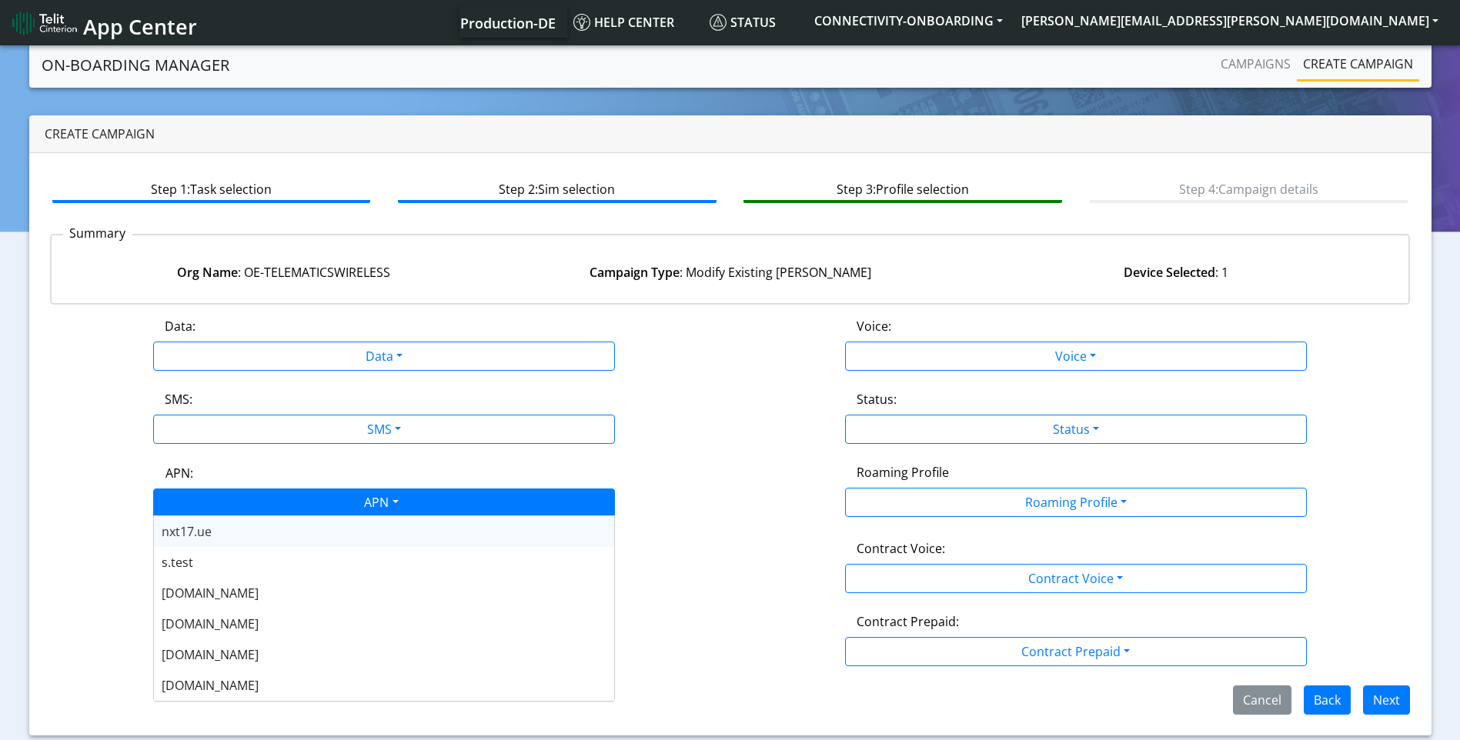
click at [482, 503] on div "APN" at bounding box center [380, 504] width 488 height 30
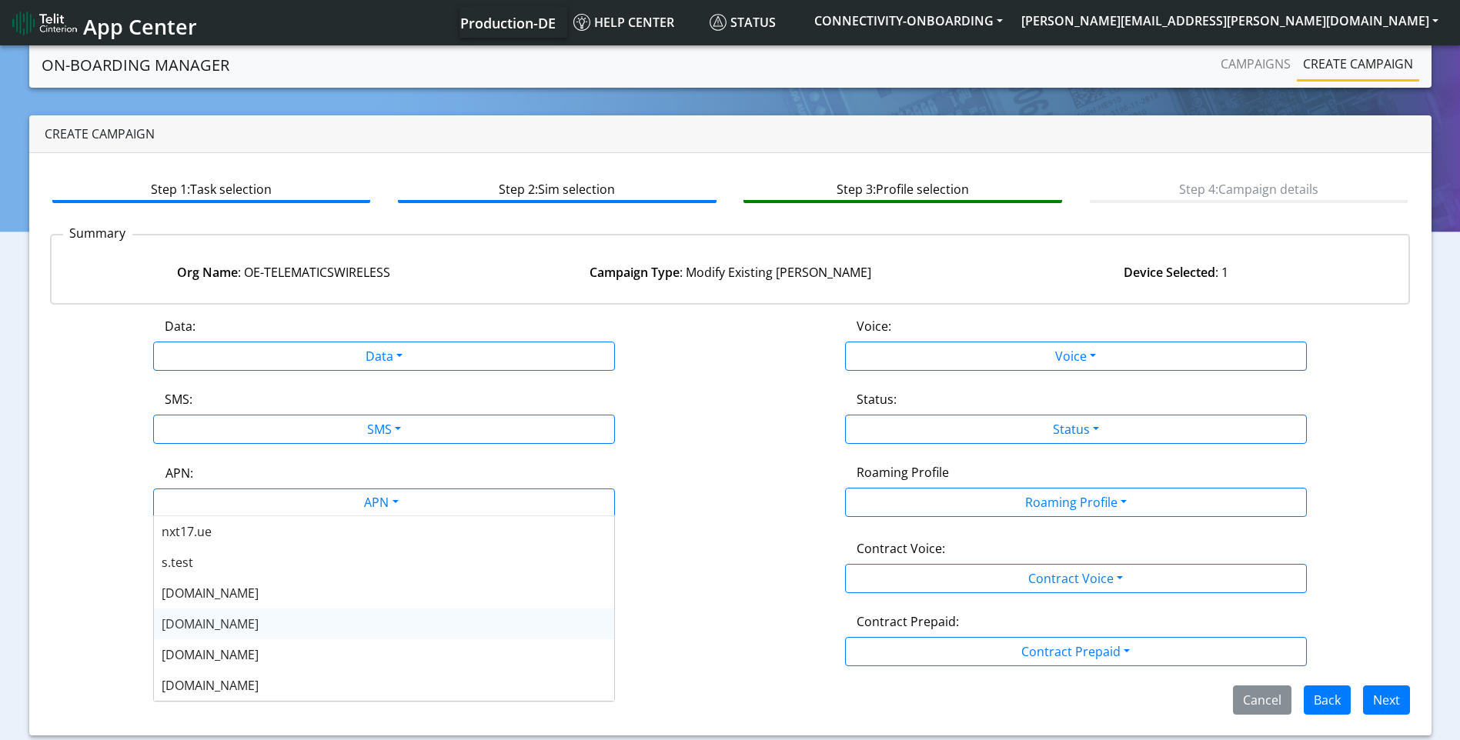
click at [249, 623] on div "nxt20.net" at bounding box center [384, 624] width 460 height 31
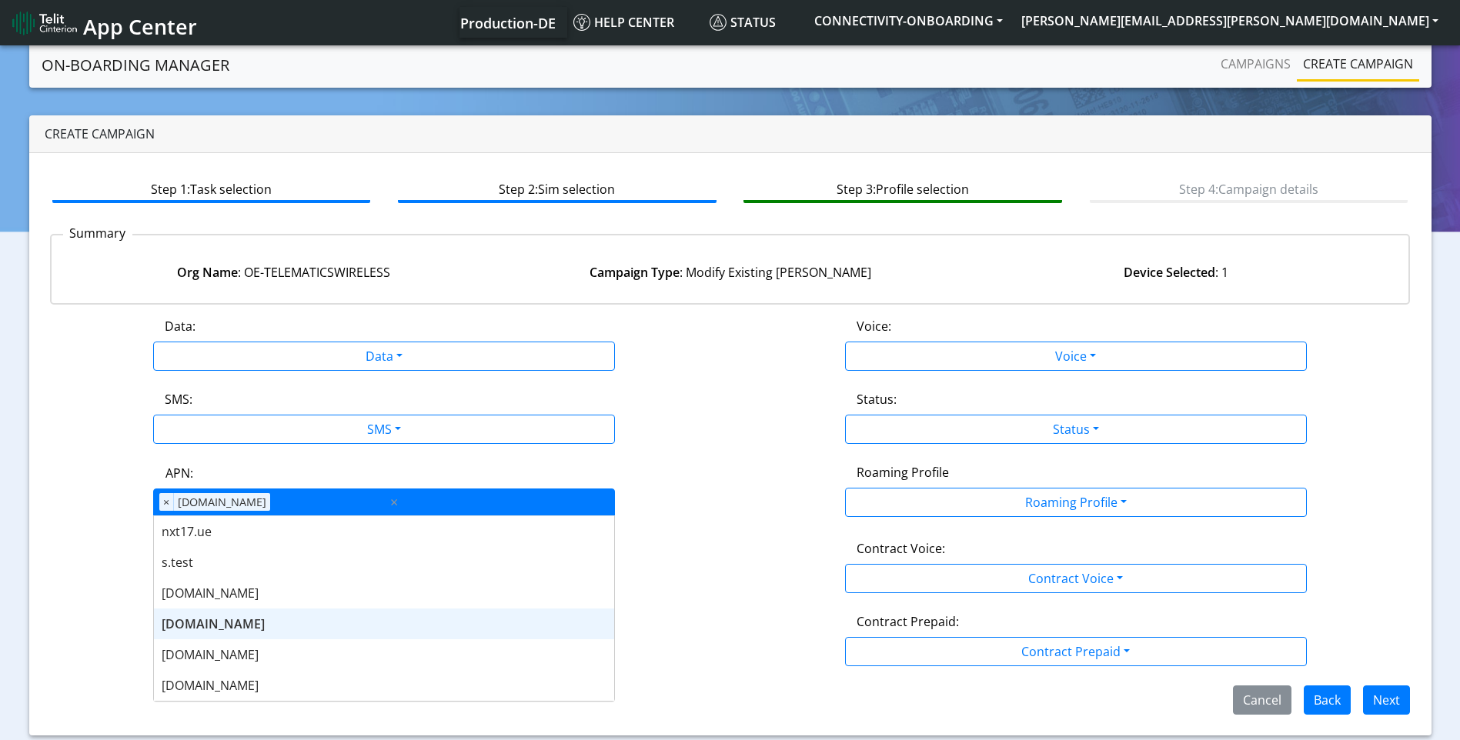
click at [480, 505] on div "APN × nxt20.net ×" at bounding box center [384, 503] width 462 height 28
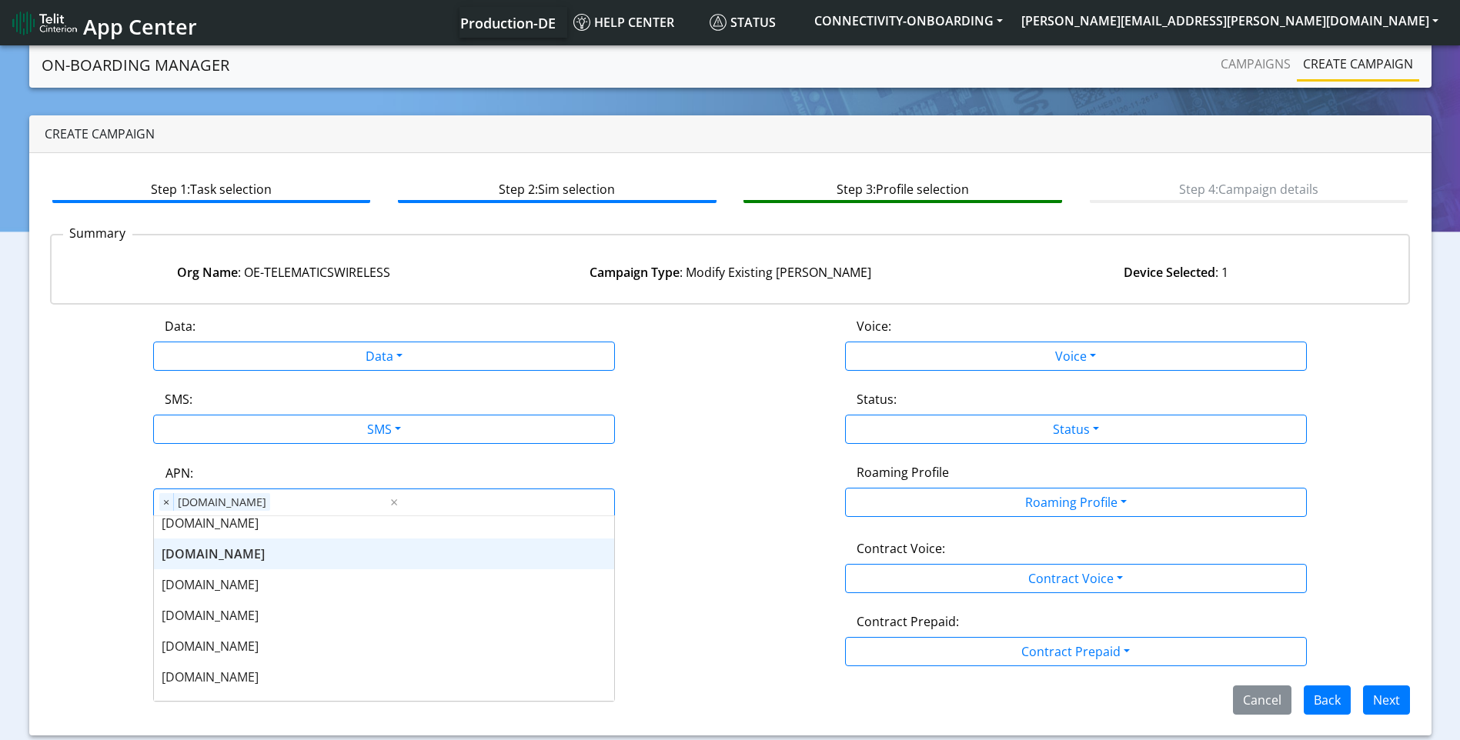
scroll to position [78, 0]
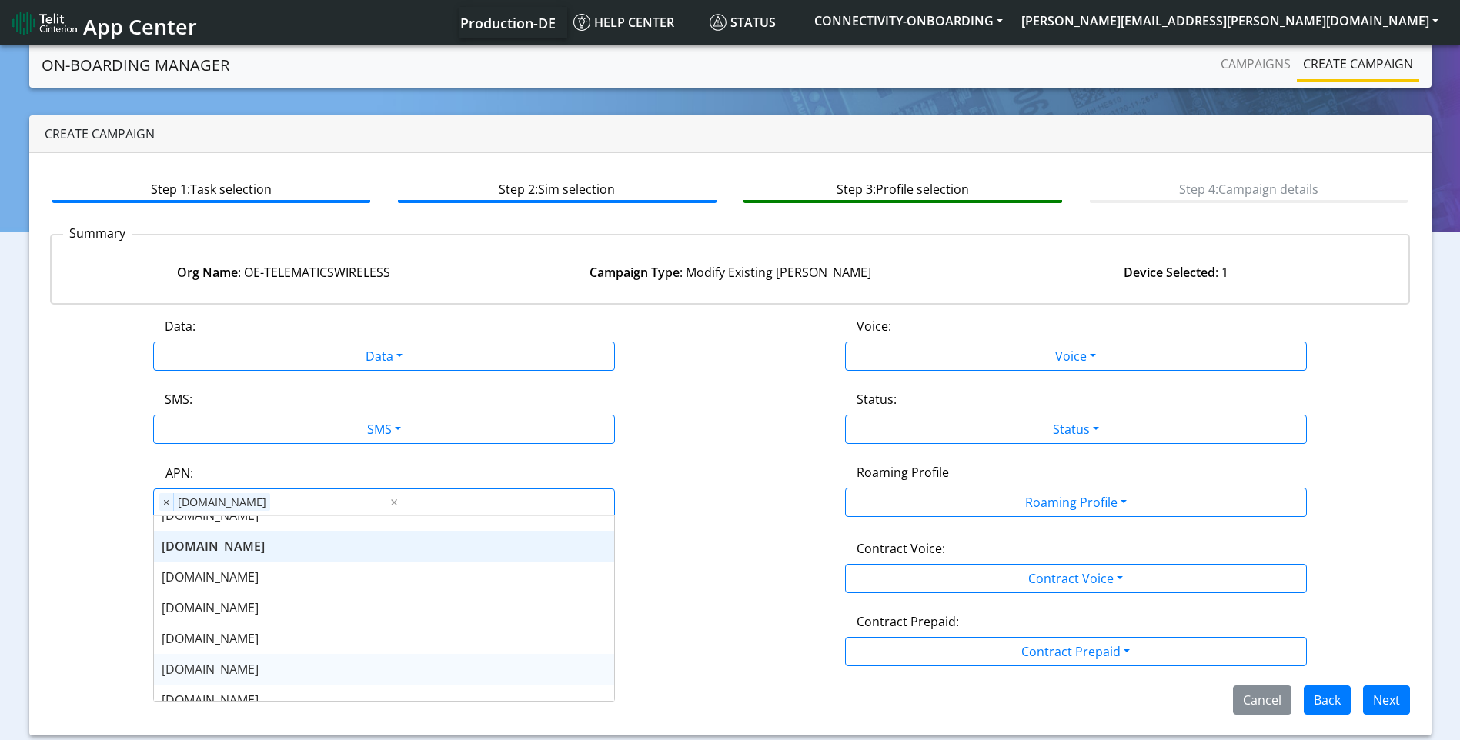
click at [242, 657] on div "nxt20v.net" at bounding box center [384, 669] width 460 height 31
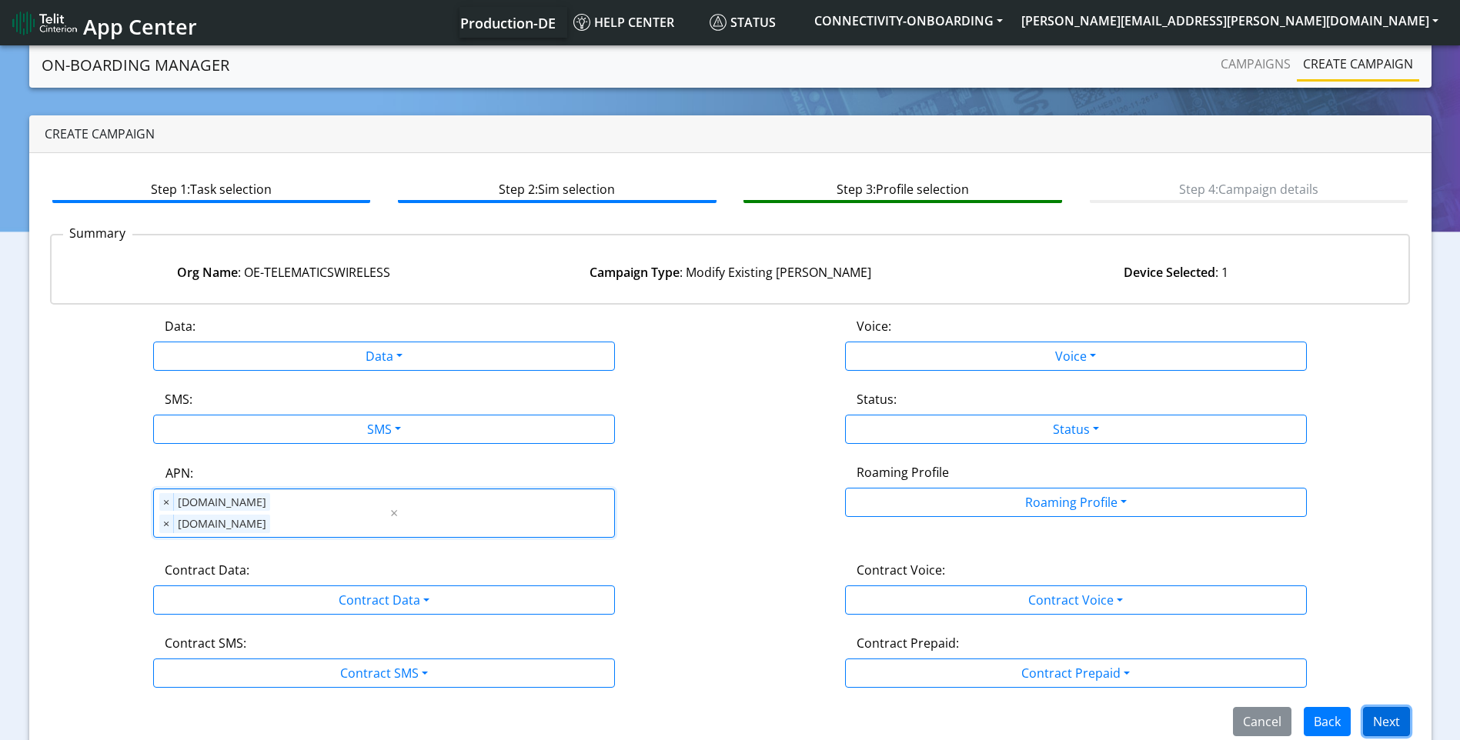
click at [1375, 707] on button "Next" at bounding box center [1386, 721] width 47 height 29
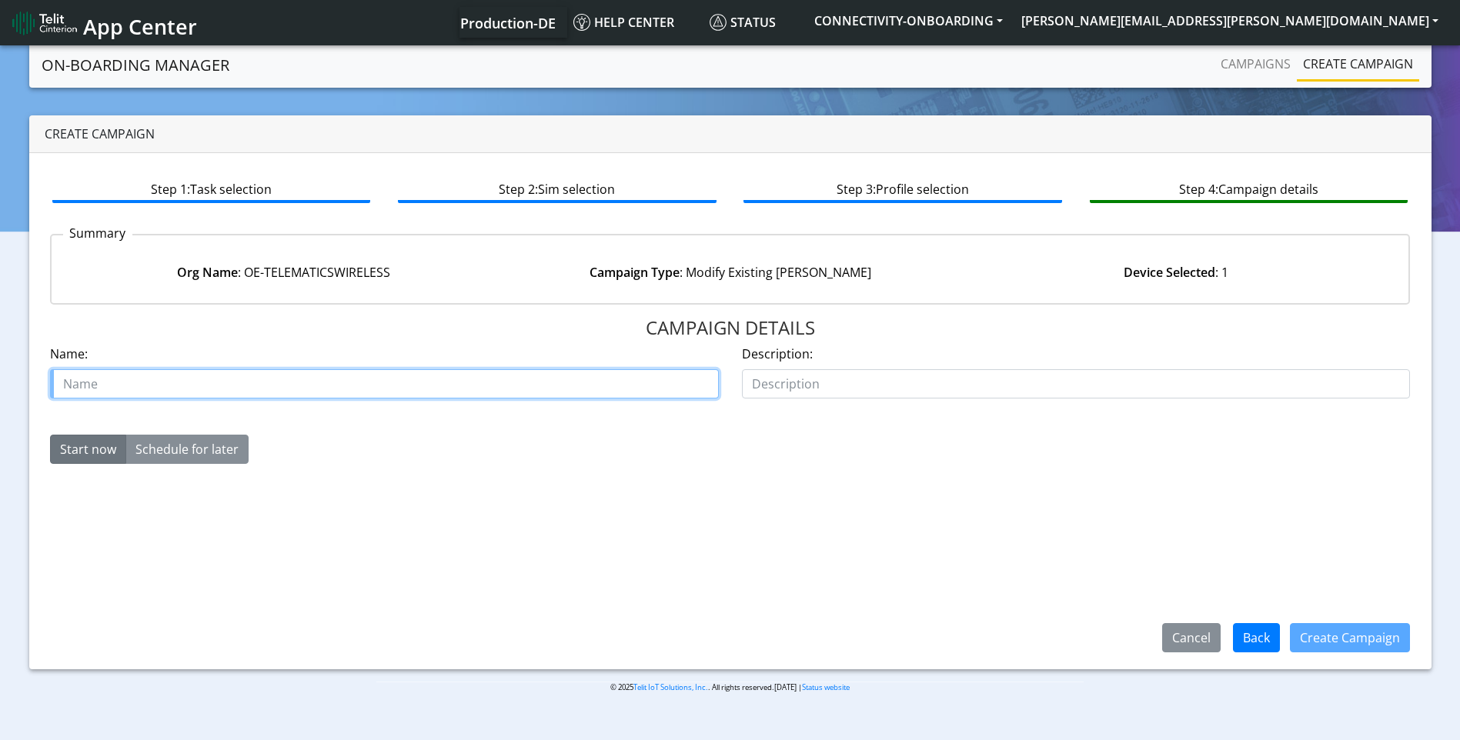
click at [524, 388] on input "text" at bounding box center [384, 383] width 669 height 29
paste input "00635548"
type input "case 00635548 oe- telematics"
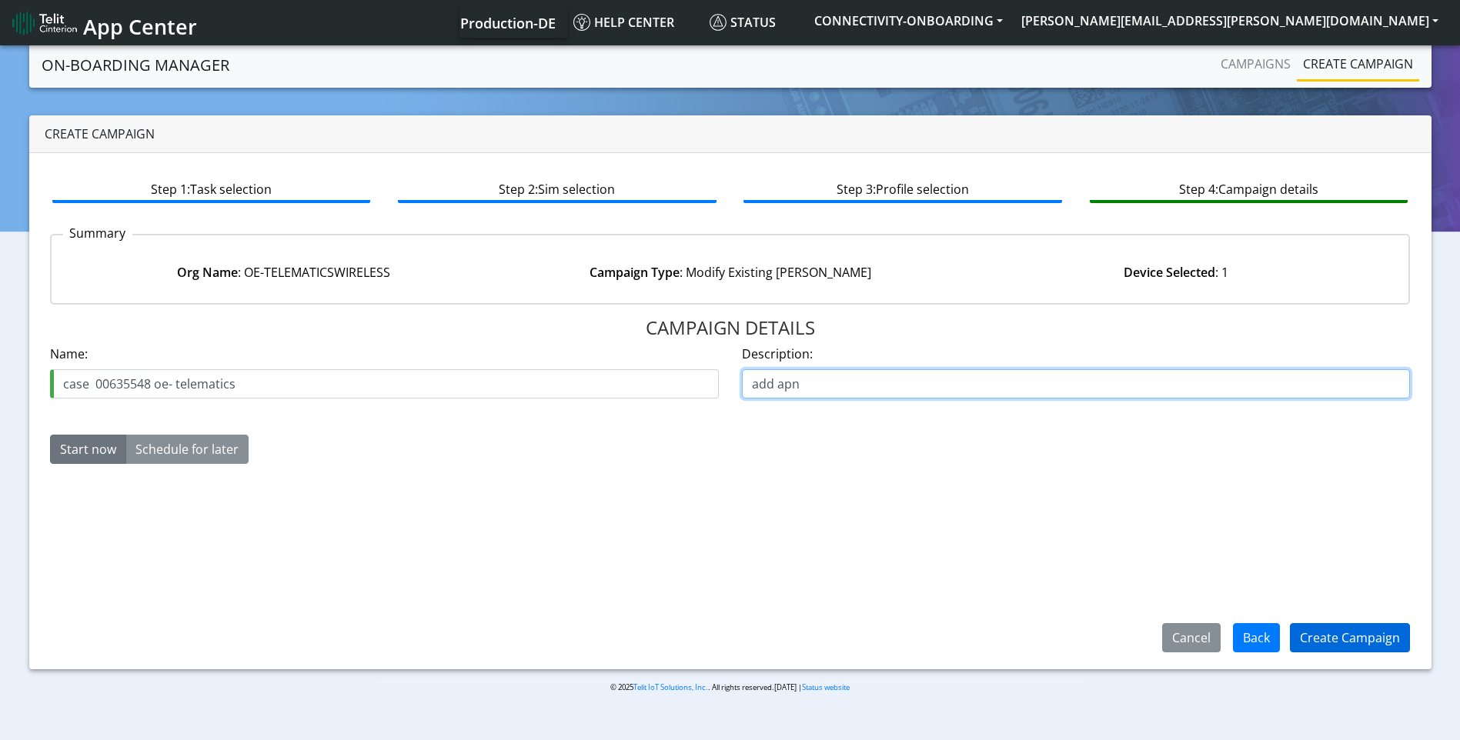
type input "add apn"
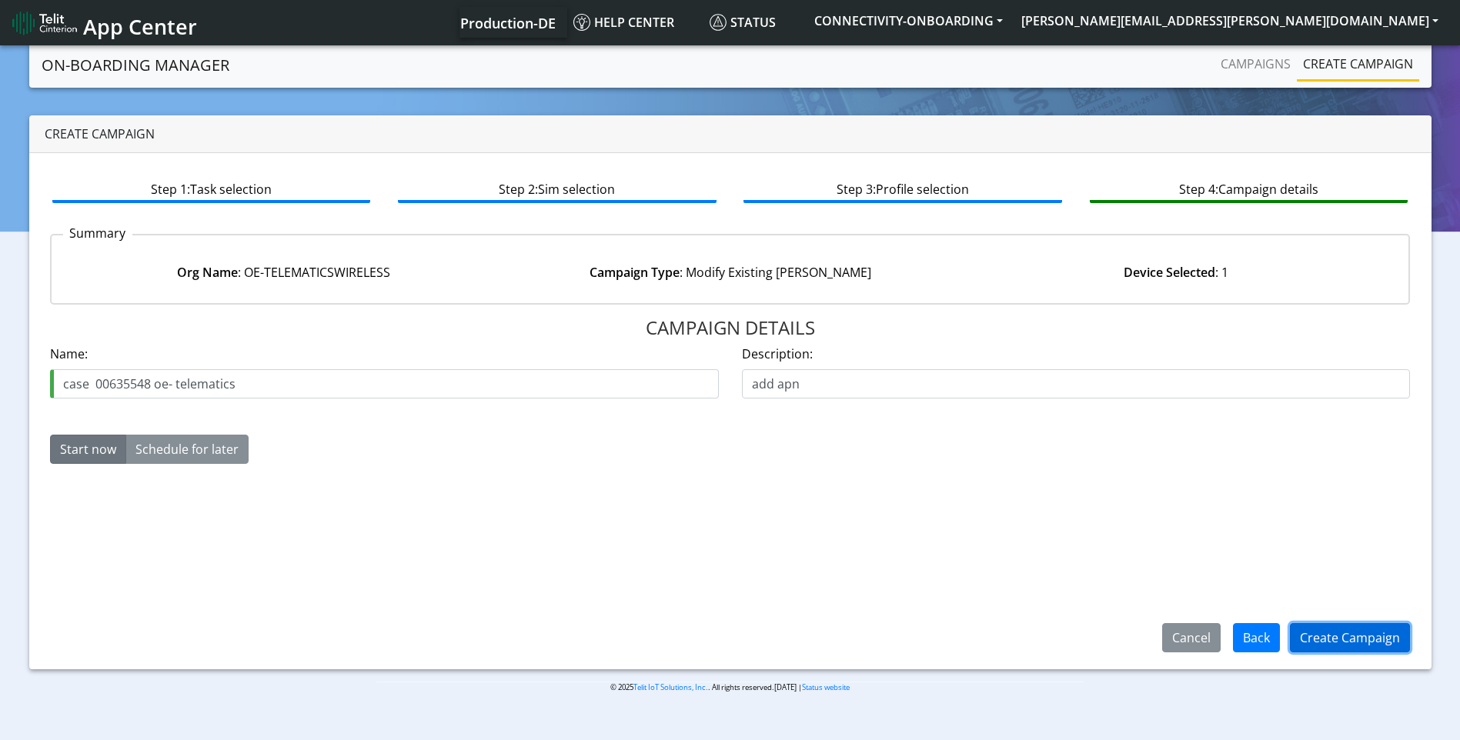
click at [1348, 652] on button "Create Campaign" at bounding box center [1350, 637] width 120 height 29
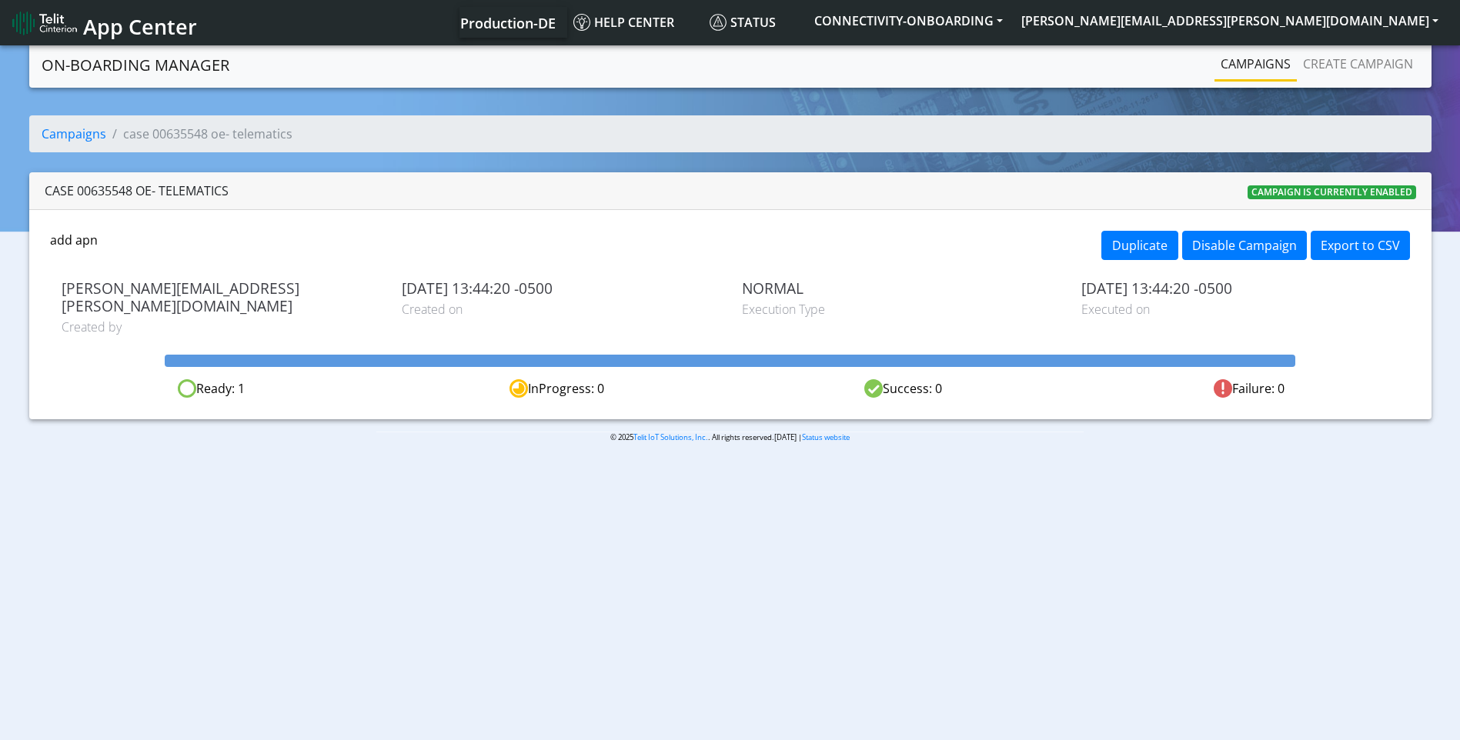
click at [1235, 62] on link "Campaigns" at bounding box center [1255, 63] width 82 height 31
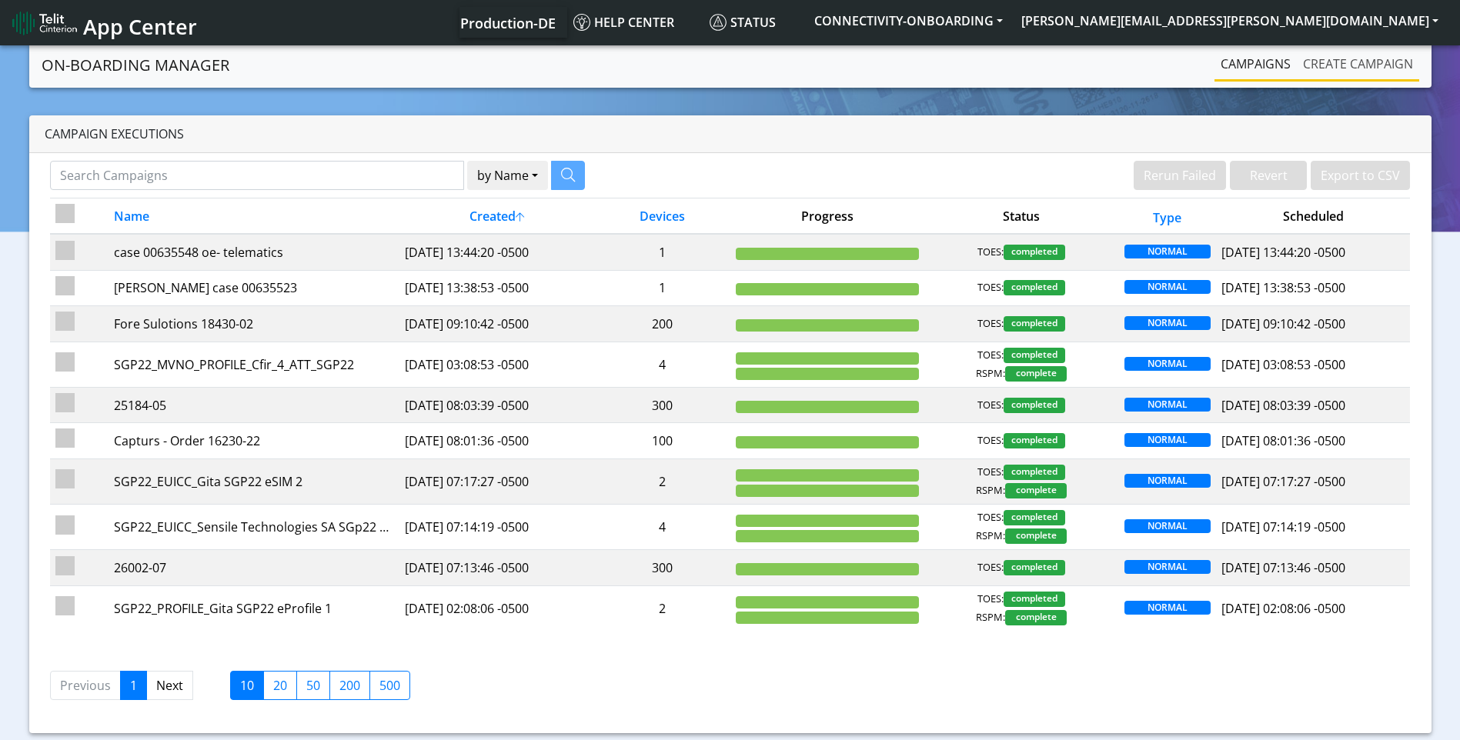
click at [1363, 71] on link "Create campaign" at bounding box center [1357, 63] width 122 height 31
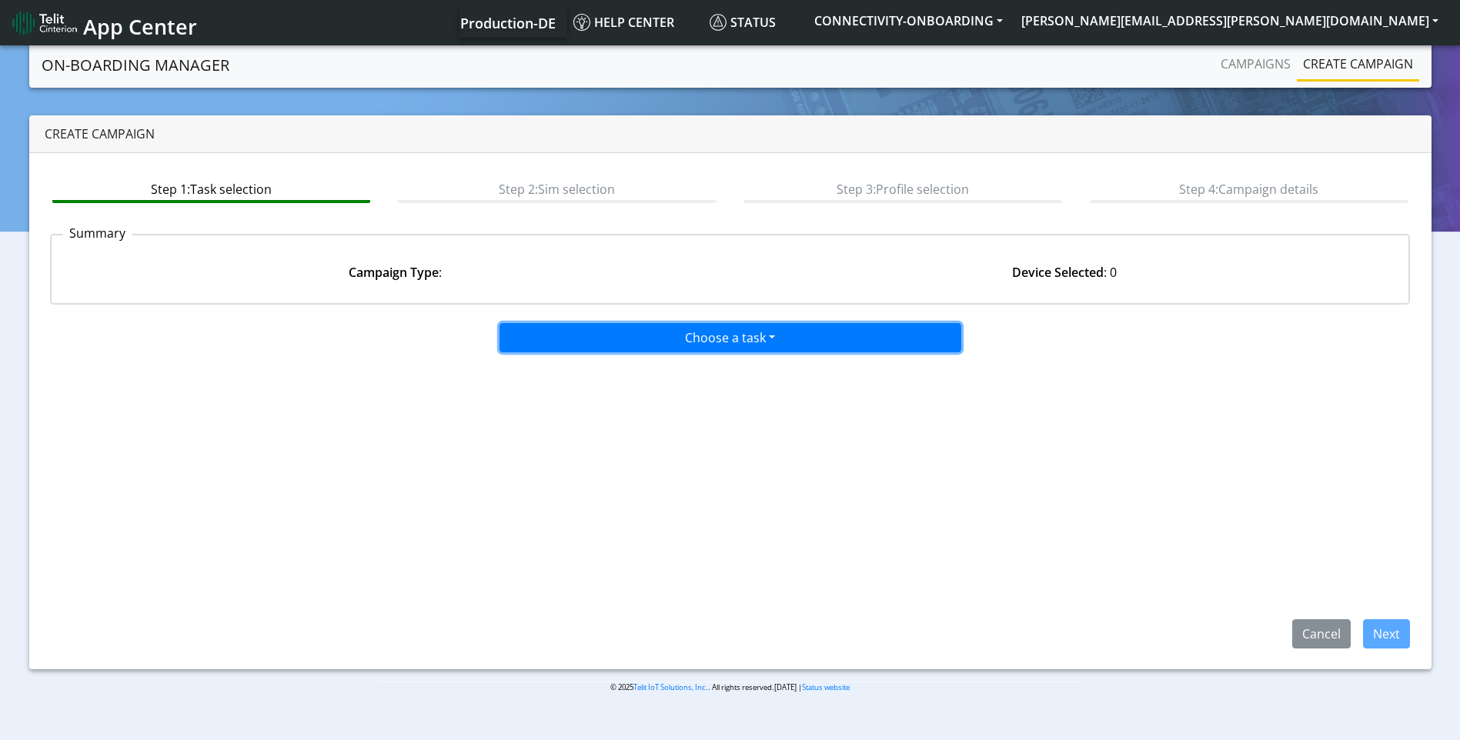
click at [735, 339] on button "Choose a task" at bounding box center [730, 337] width 462 height 29
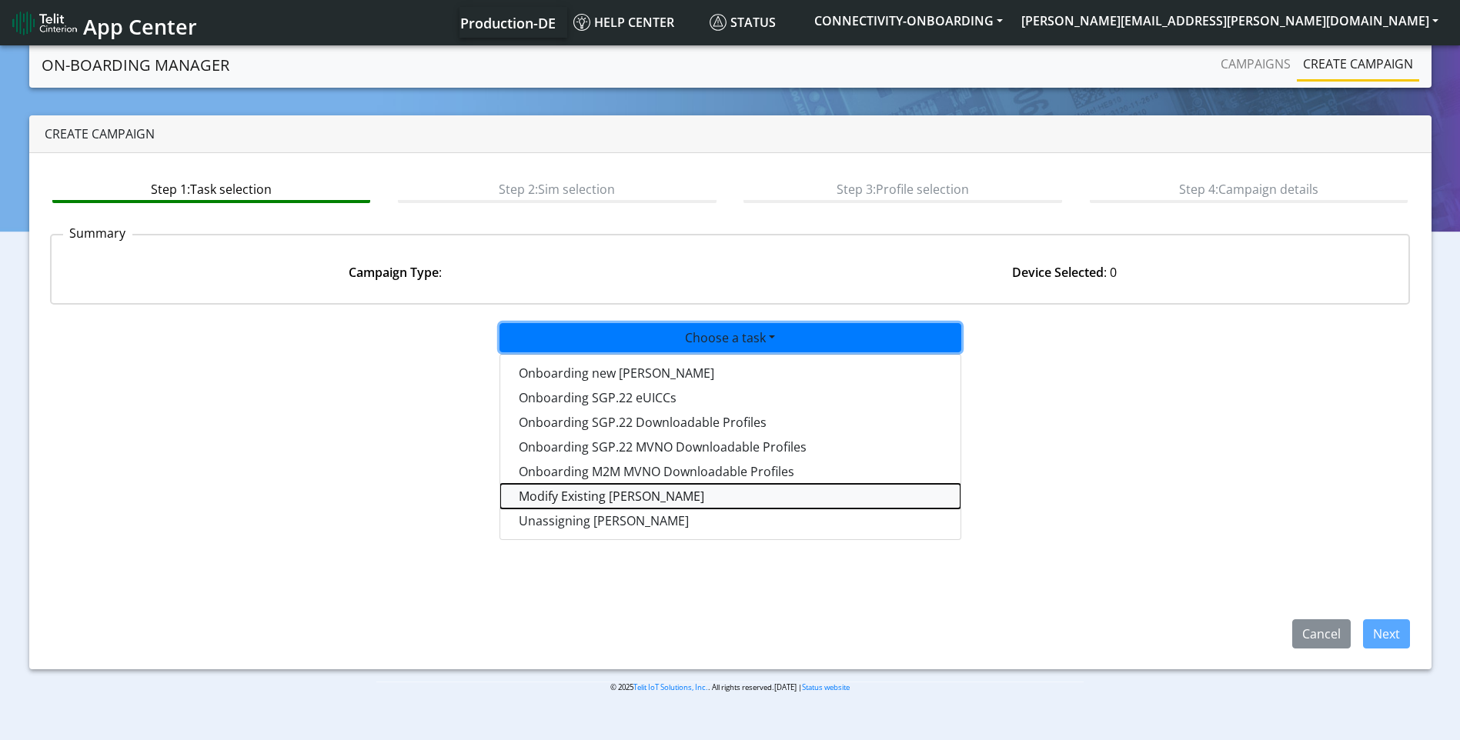
click at [606, 495] on taskiotp-dropdown "Modify Existing SIMs" at bounding box center [730, 496] width 460 height 25
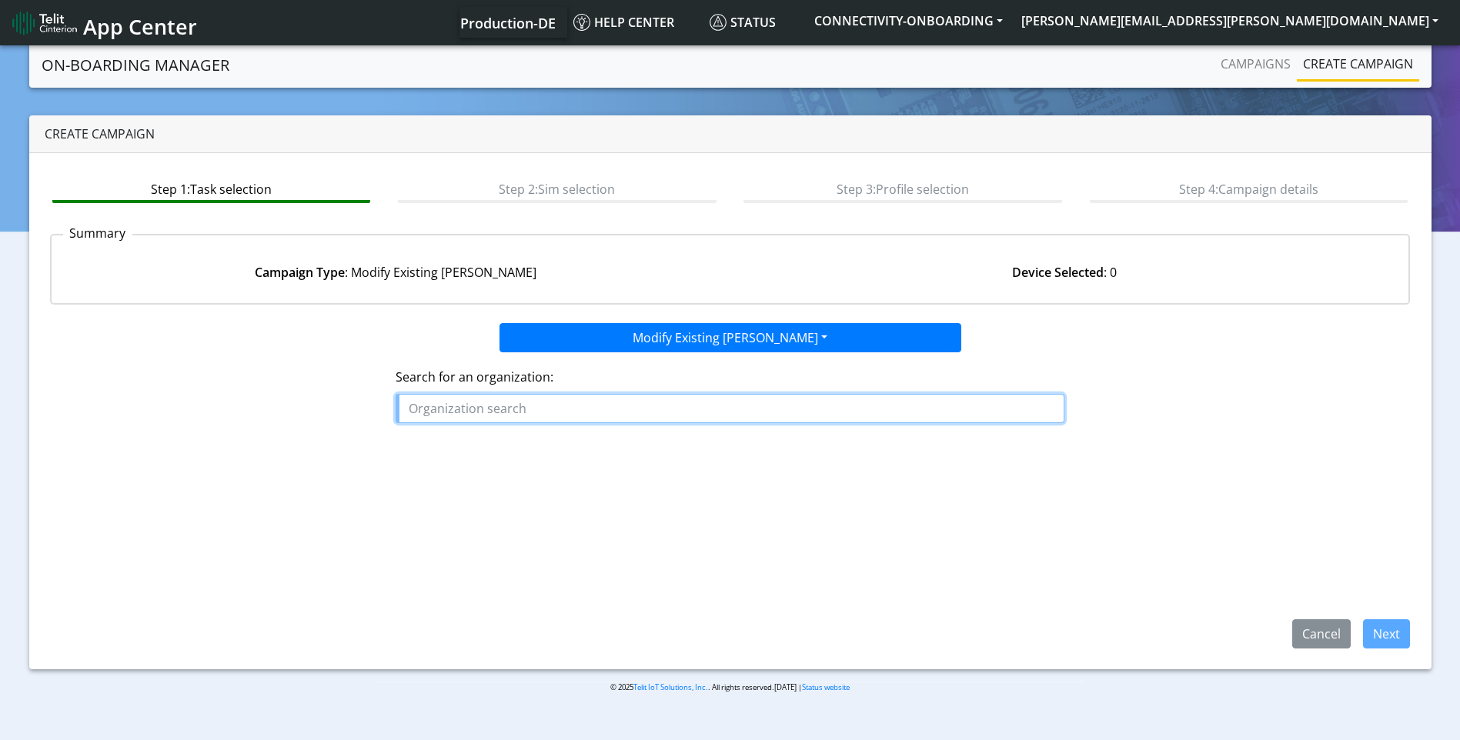
click at [512, 410] on input "text" at bounding box center [729, 408] width 669 height 29
click at [470, 449] on ngb-highlight "V_S_CARGO_LTD" at bounding box center [462, 443] width 95 height 17
type input "V_S_CARGO_LTD"
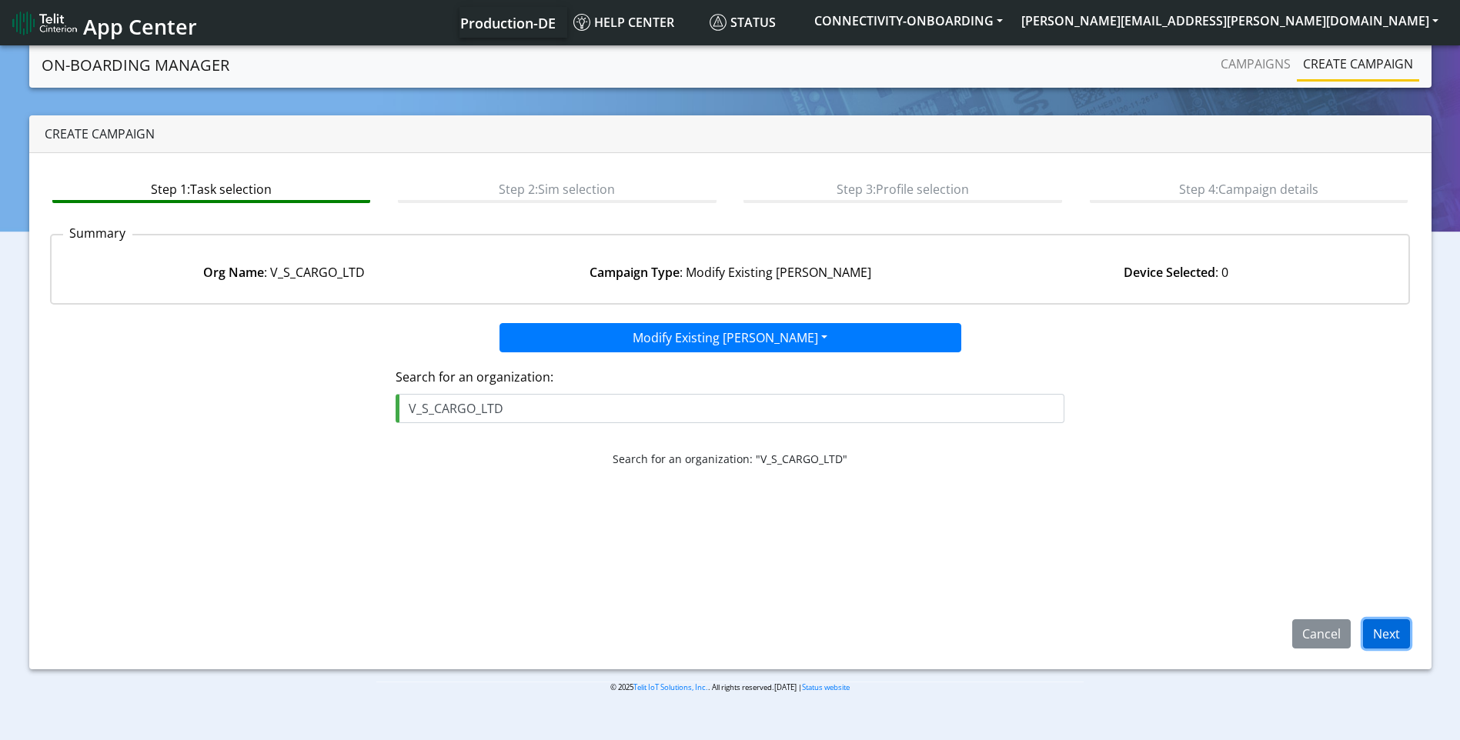
click at [1388, 625] on button "Next" at bounding box center [1386, 633] width 47 height 29
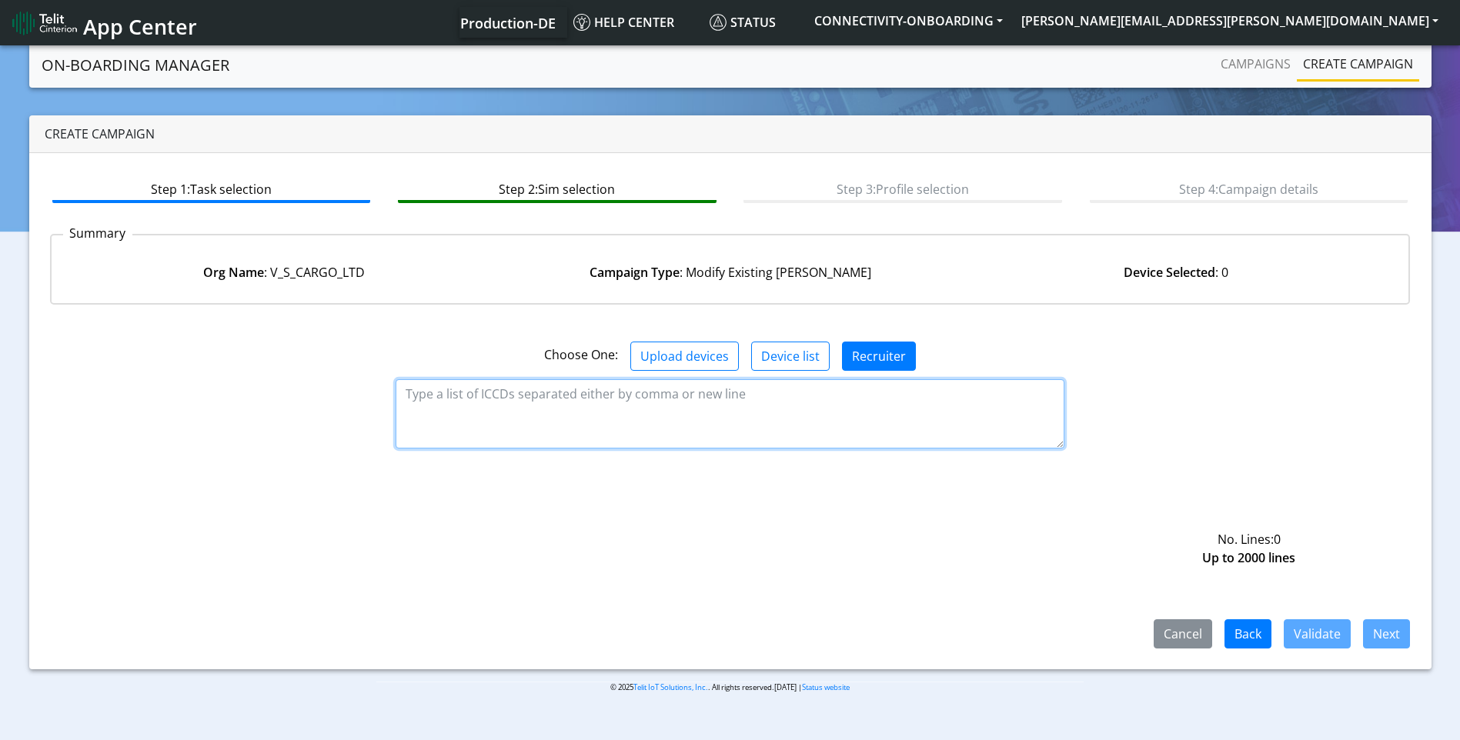
click at [846, 407] on textarea at bounding box center [729, 413] width 669 height 69
paste textarea "89358151000013493153 89358151000026140122 89358151000013489367 8935815100001348…"
type textarea "89358151000013493153 89358151000026140122 89358151000013489367 8935815100001348…"
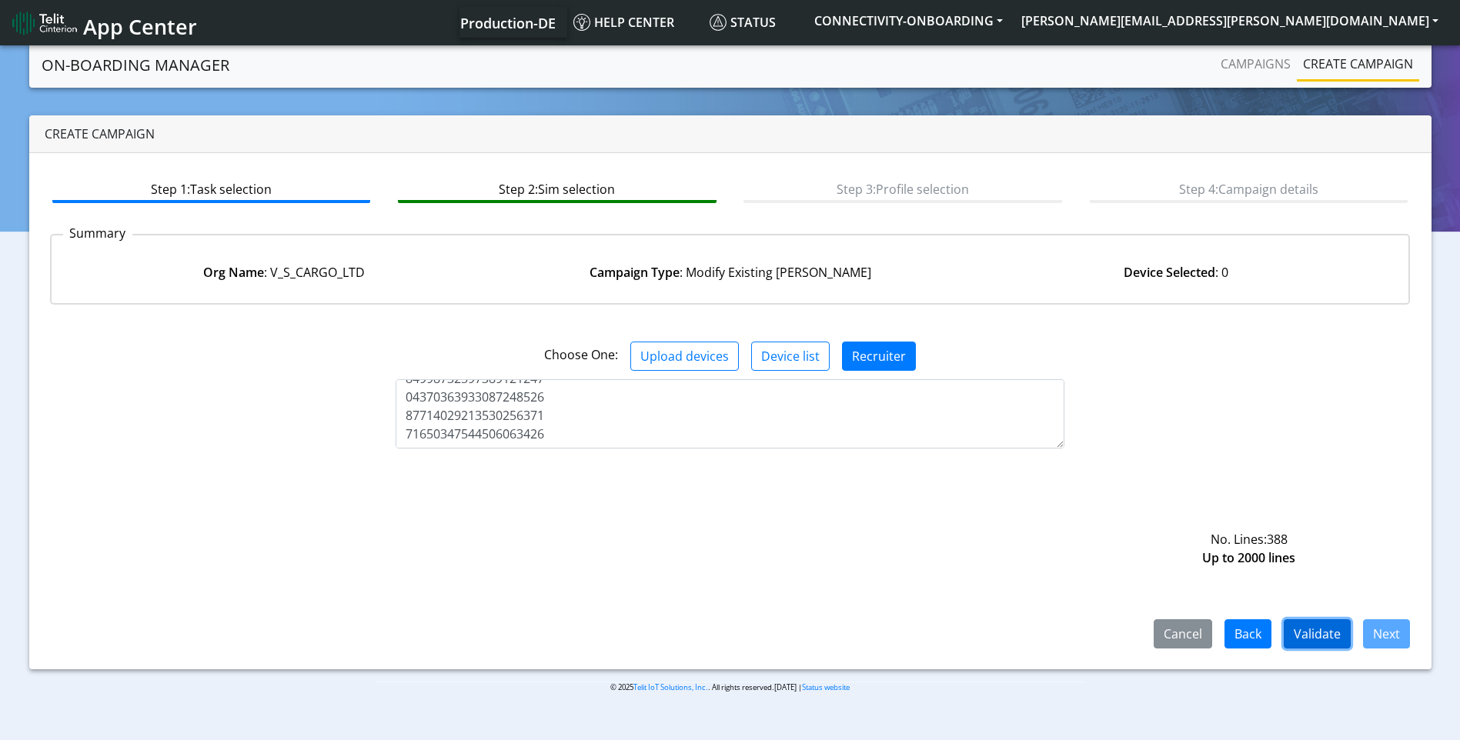
click at [1309, 635] on button "Validate" at bounding box center [1316, 633] width 67 height 29
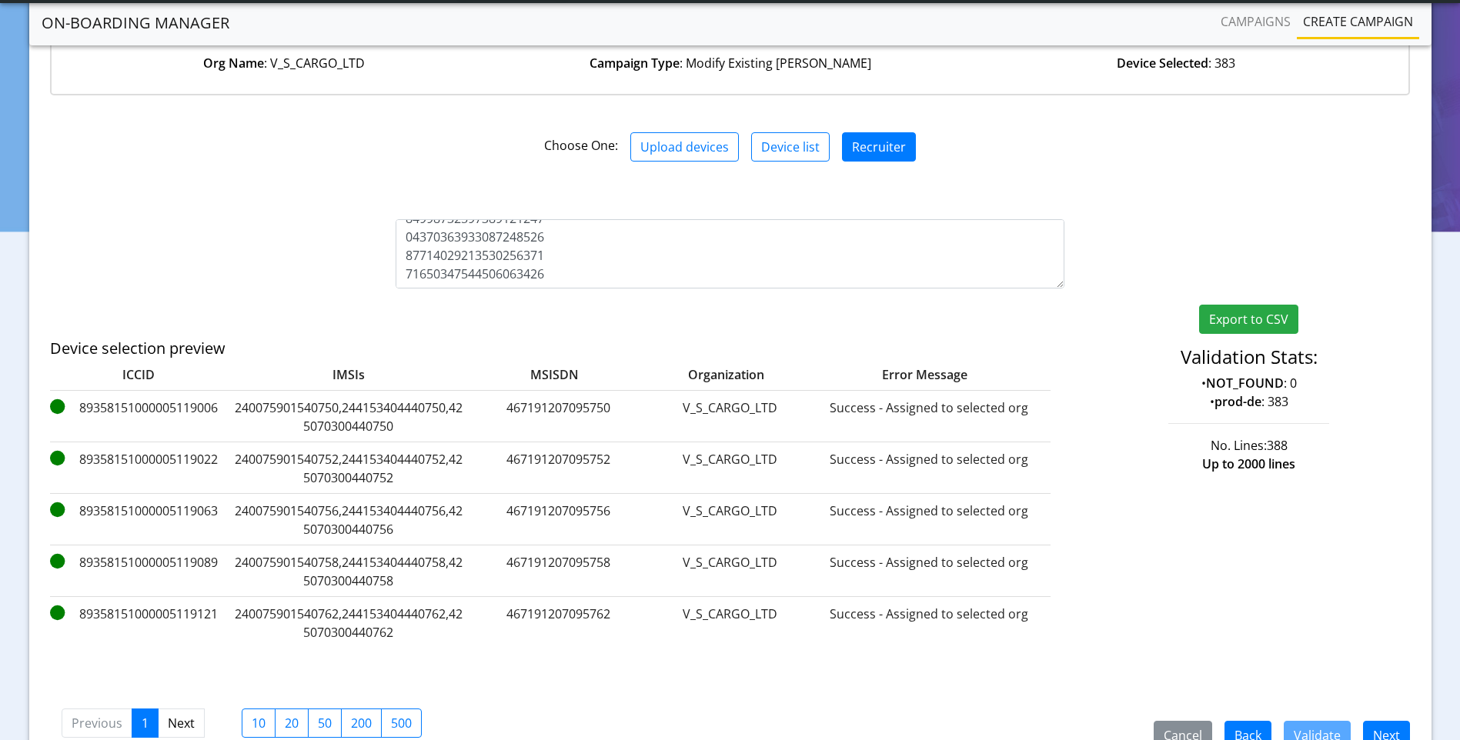
scroll to position [168, 0]
click at [1392, 725] on button "Next" at bounding box center [1386, 734] width 47 height 29
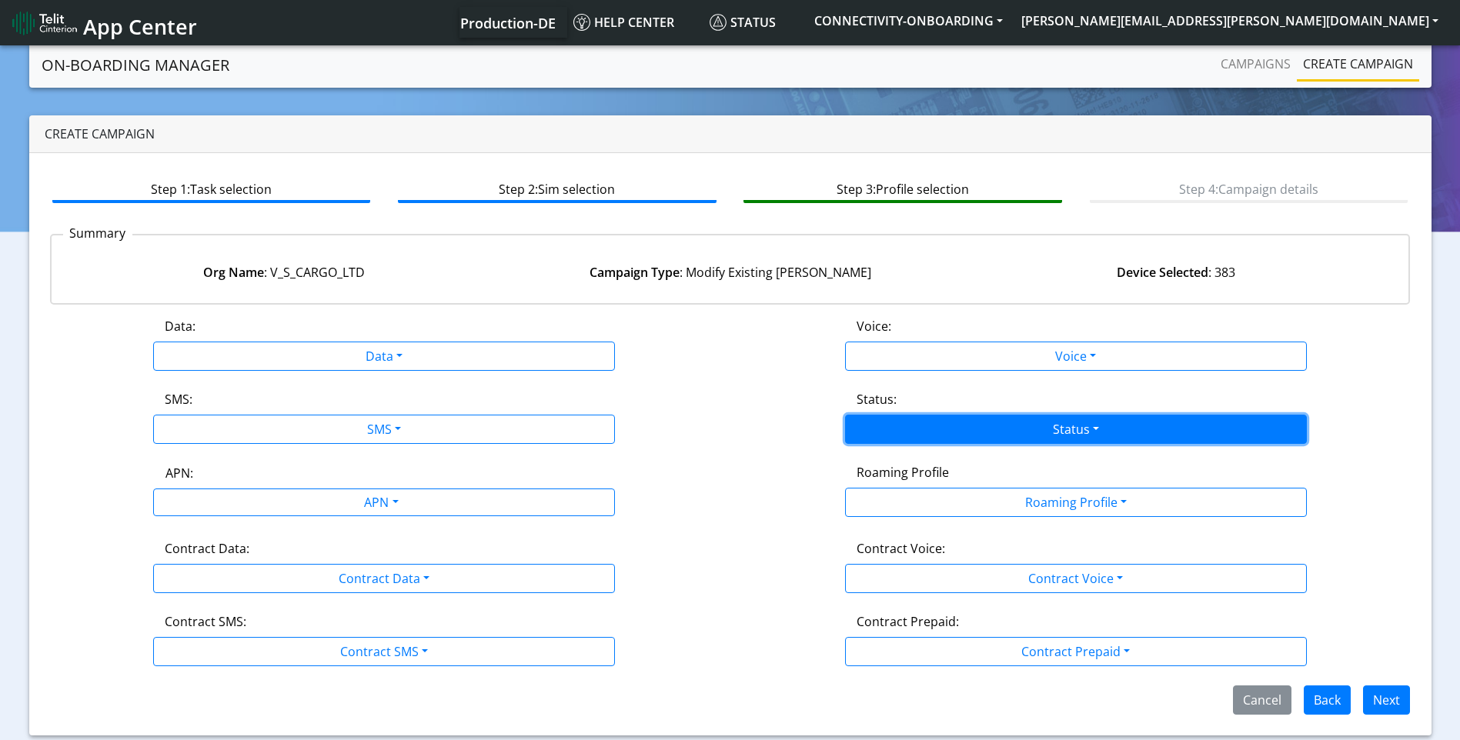
click at [933, 418] on button "Status" at bounding box center [1076, 429] width 462 height 29
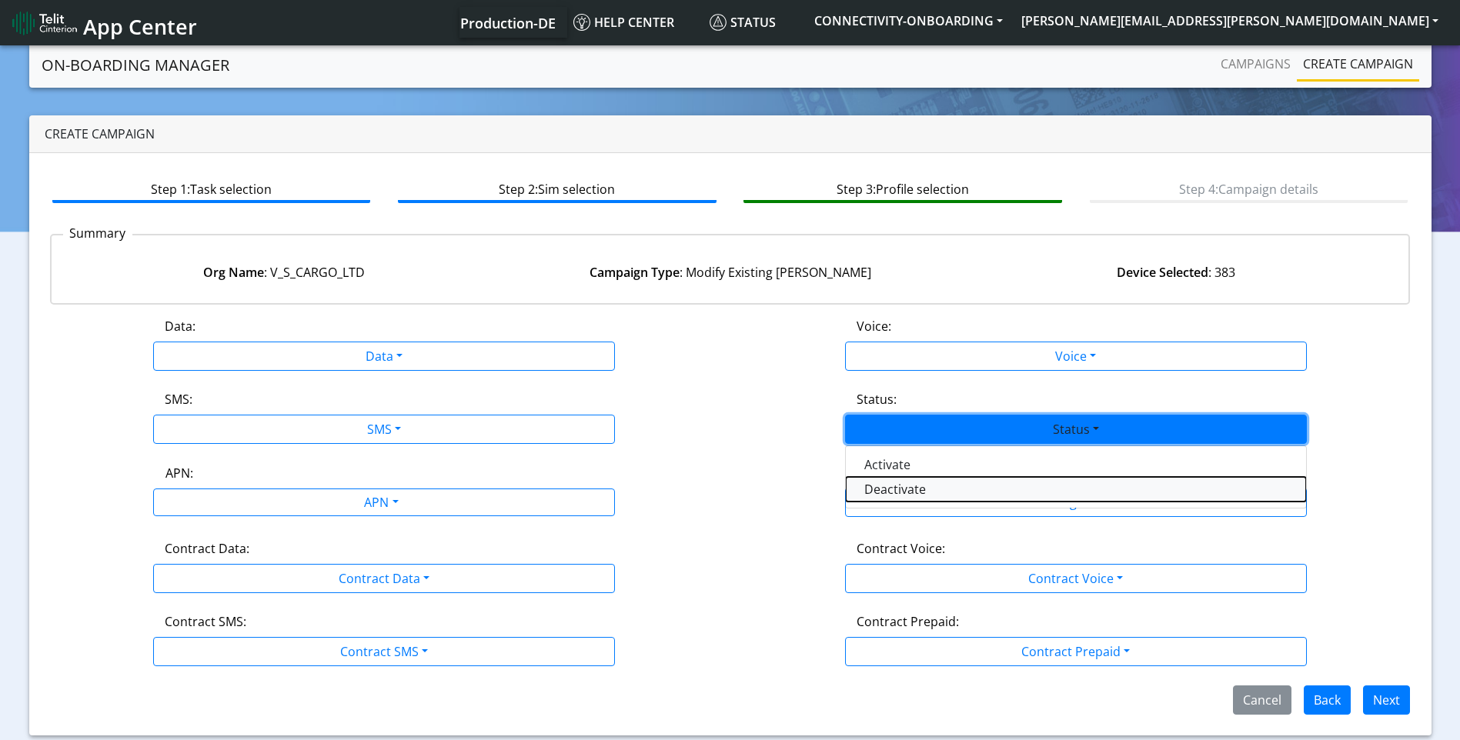
click at [908, 486] on button "Deactivate" at bounding box center [1076, 489] width 460 height 25
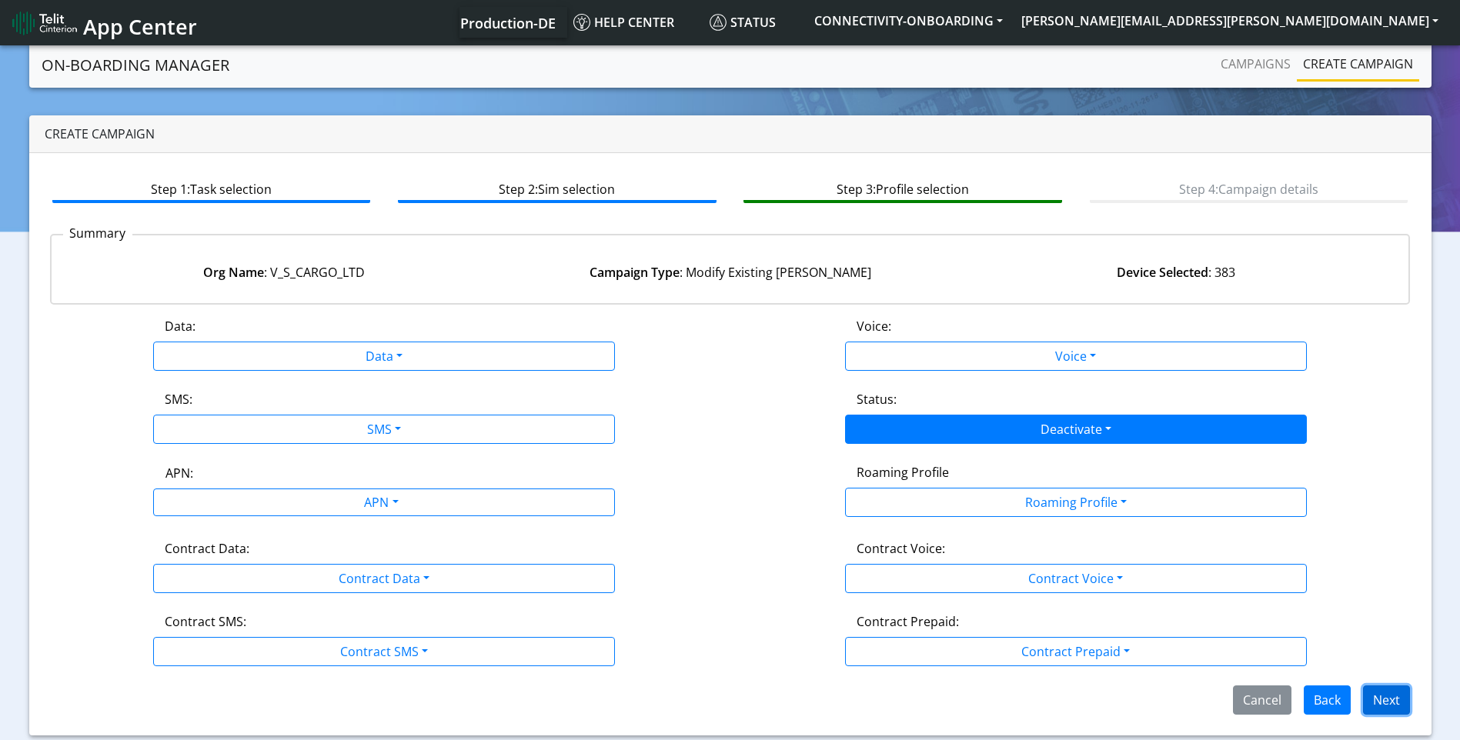
click at [1384, 698] on button "Next" at bounding box center [1386, 700] width 47 height 29
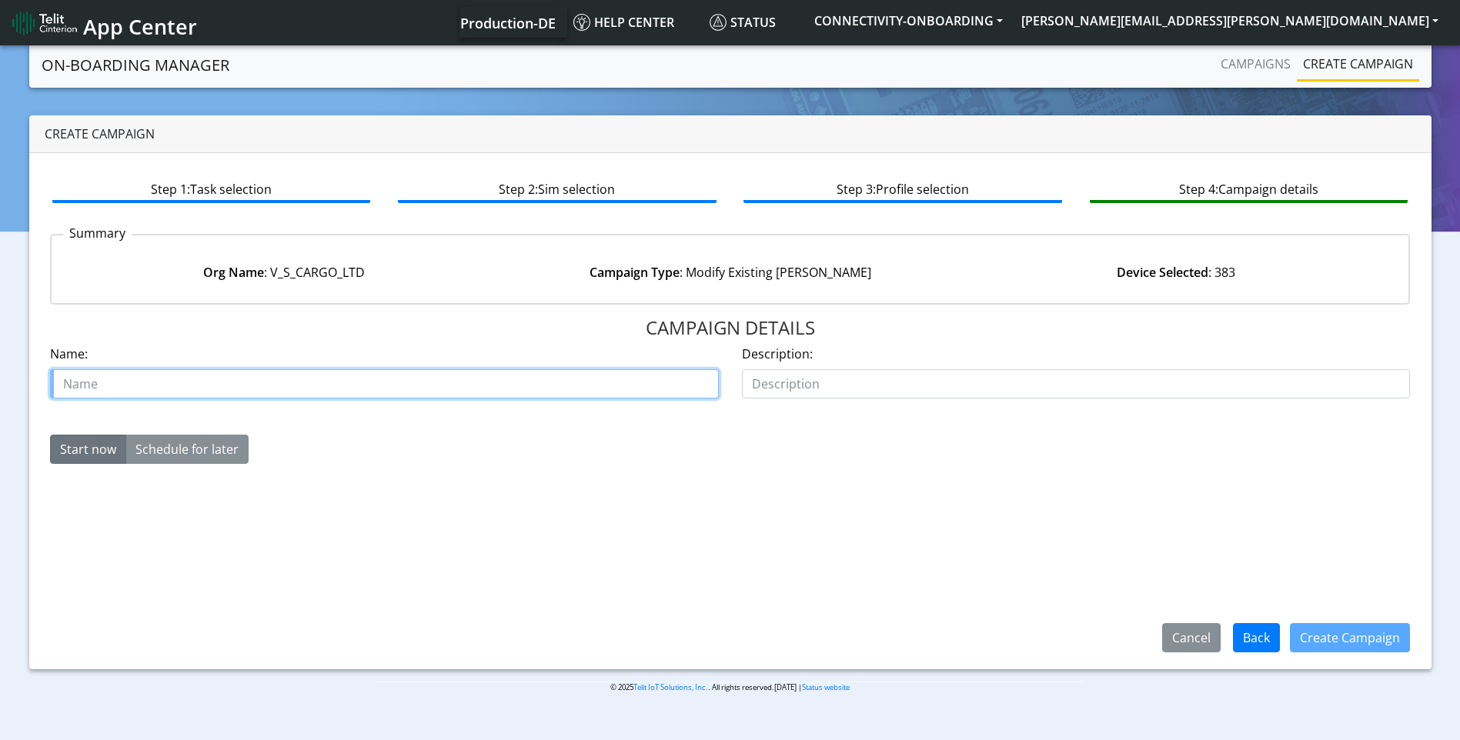
click at [326, 382] on input "text" at bounding box center [384, 383] width 669 height 29
type input "v"
paste input "00635598"
type input "case 00635598 v scargo"
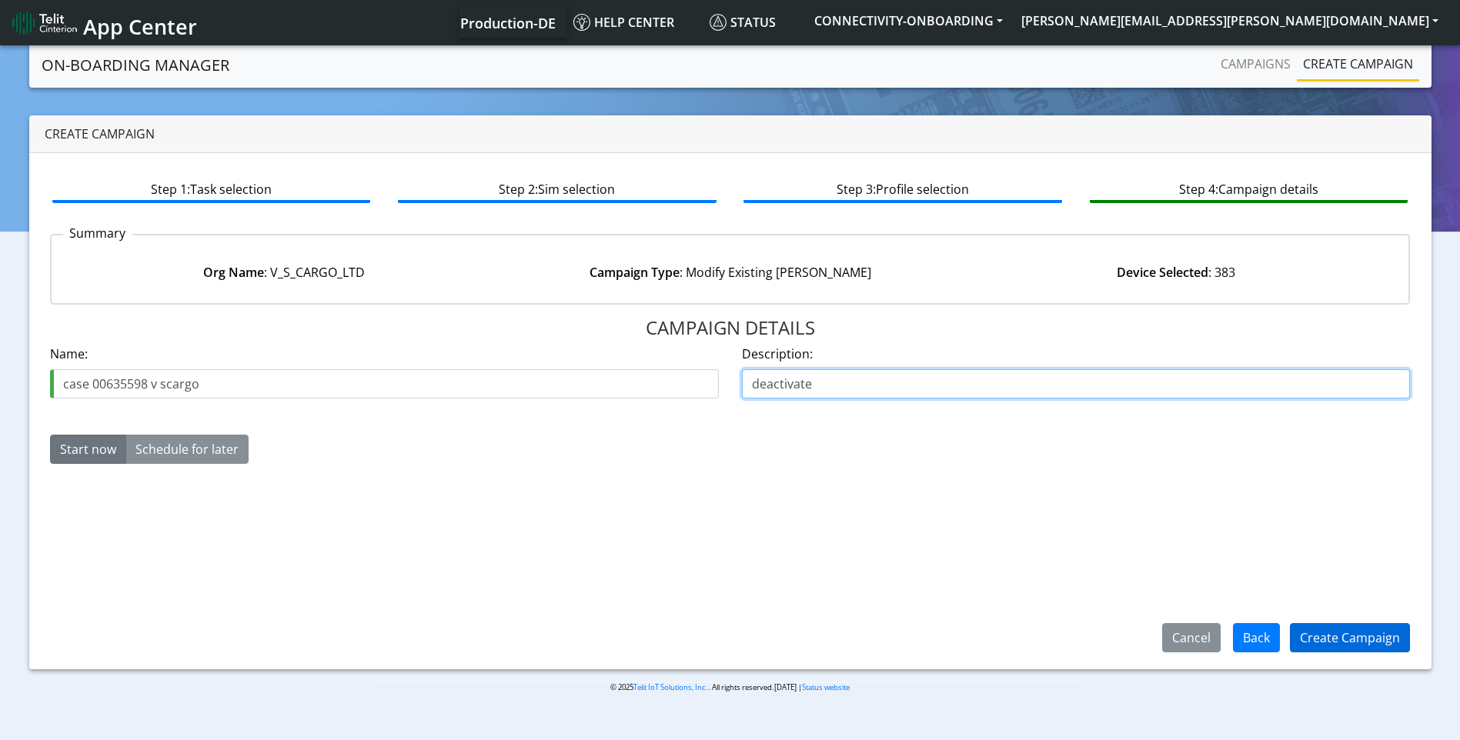
type input "deactivate"
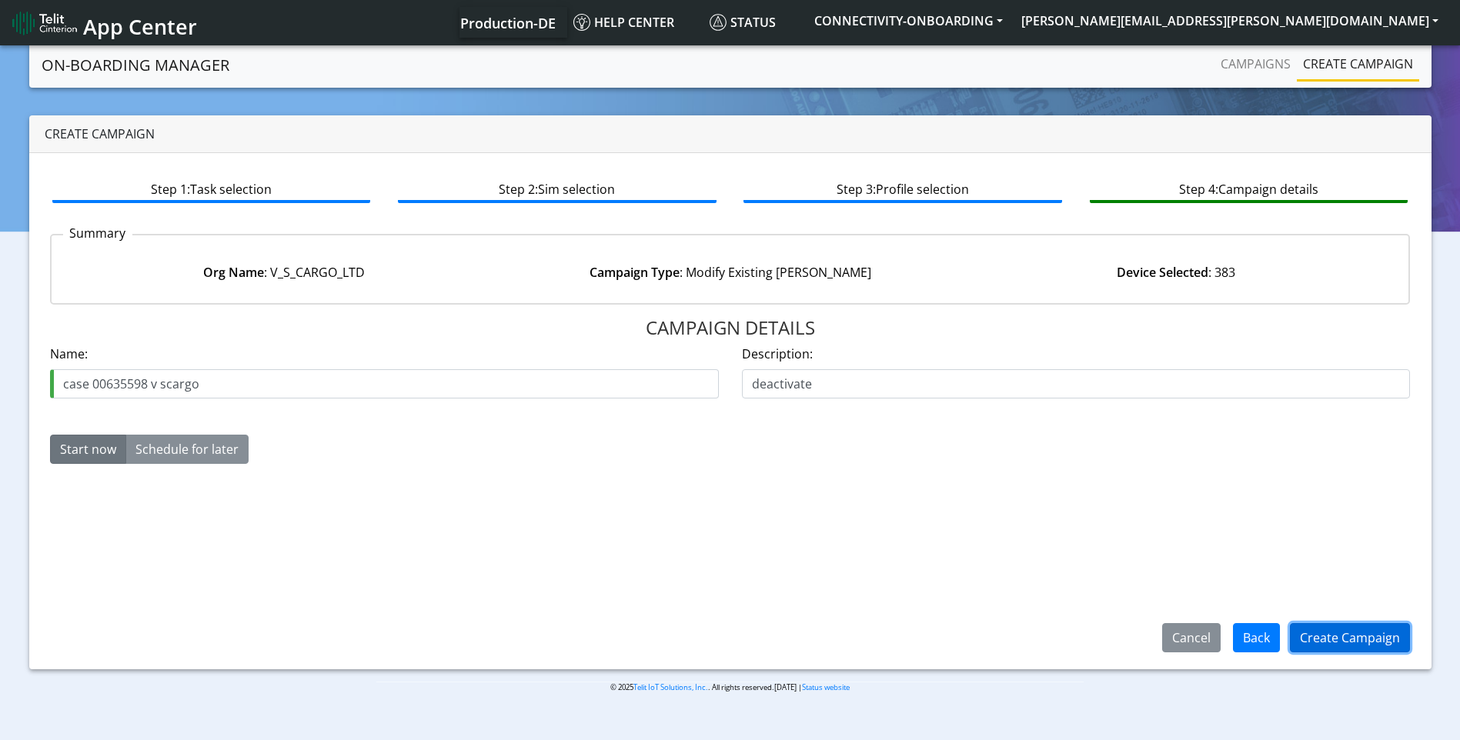
click at [1313, 628] on button "Create Campaign" at bounding box center [1350, 637] width 120 height 29
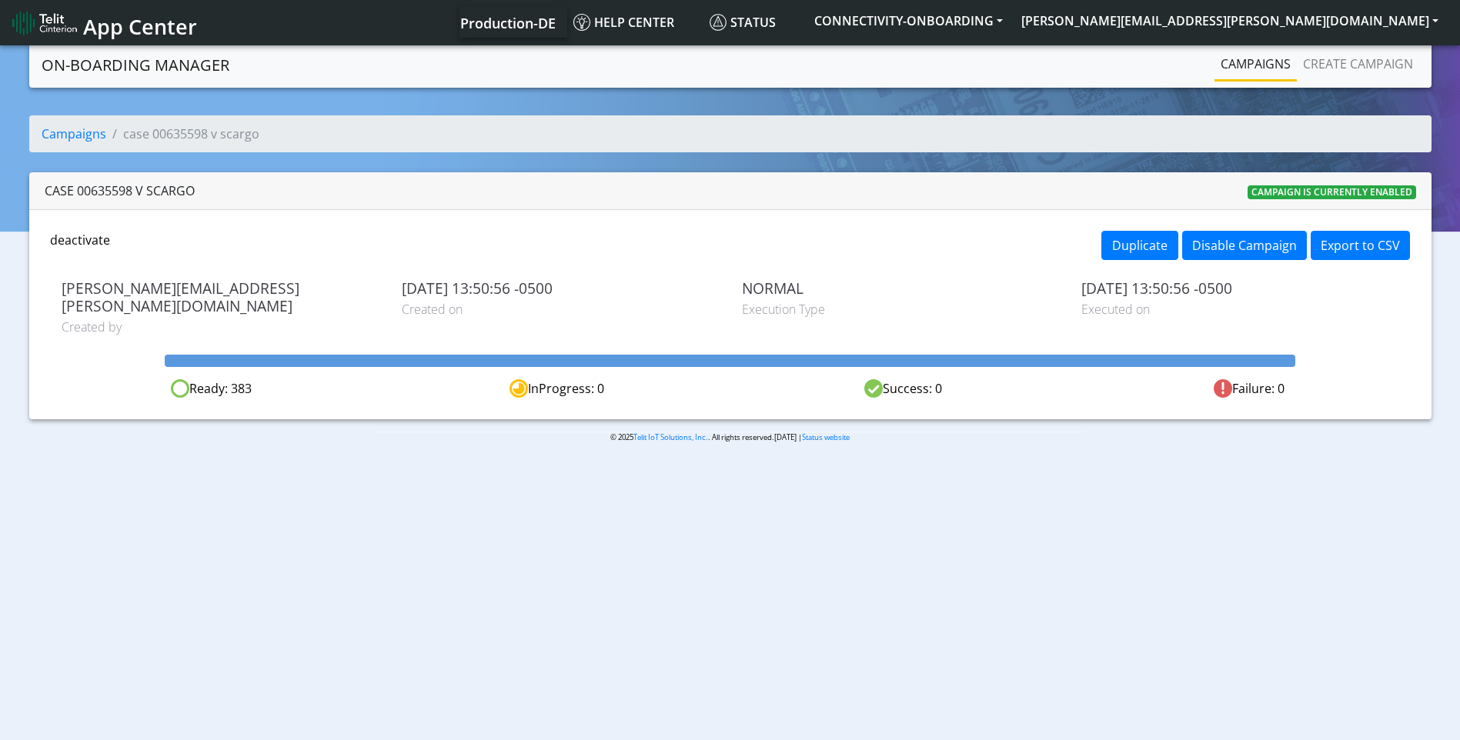
click at [1226, 64] on link "Campaigns" at bounding box center [1255, 63] width 82 height 31
